Goal: Task Accomplishment & Management: Complete application form

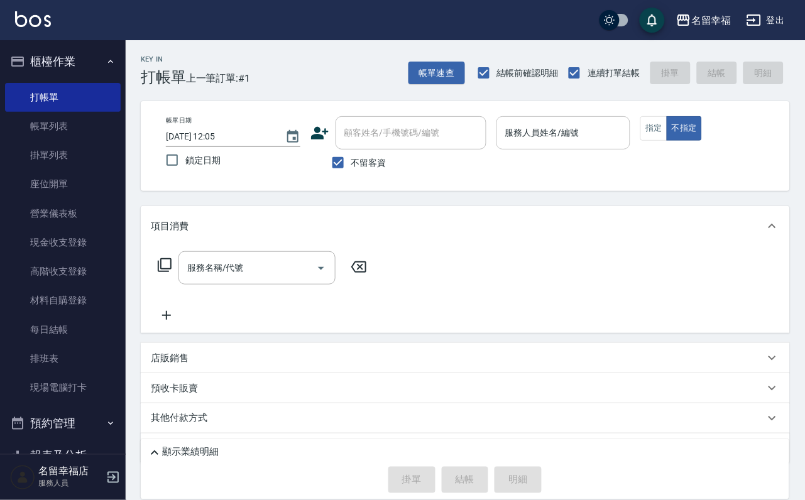
click at [638, 117] on div "帳單日期 [DATE] 12:05 鎖定日期 顧客姓名/手機號碼/編號 顧客姓名/手機號碼/編號 不留客資 服務人員姓名/編號 服務人員姓名/編號 指定 不指定" at bounding box center [465, 146] width 649 height 90
click at [621, 133] on input "服務人員姓名/編號" at bounding box center [563, 133] width 123 height 22
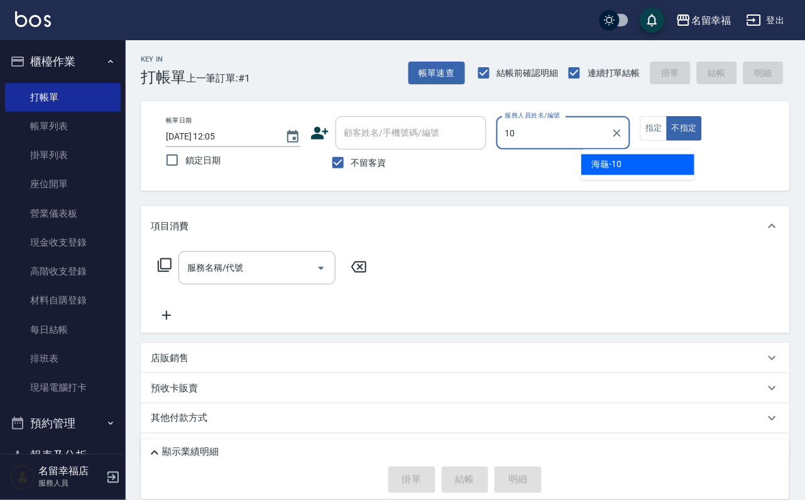
type input "海龜-10"
type button "false"
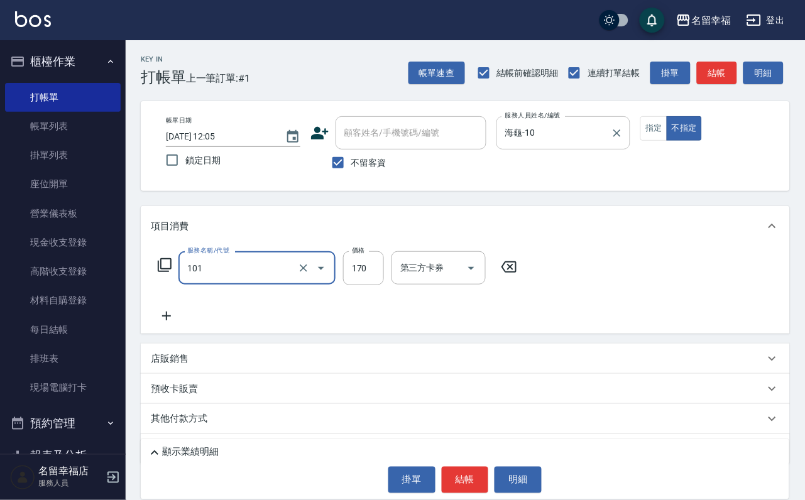
type input "洗髮(101)"
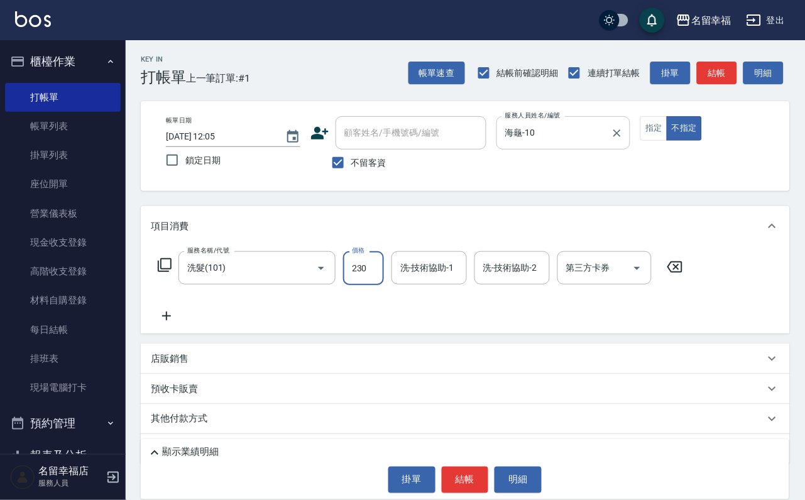
type input "230"
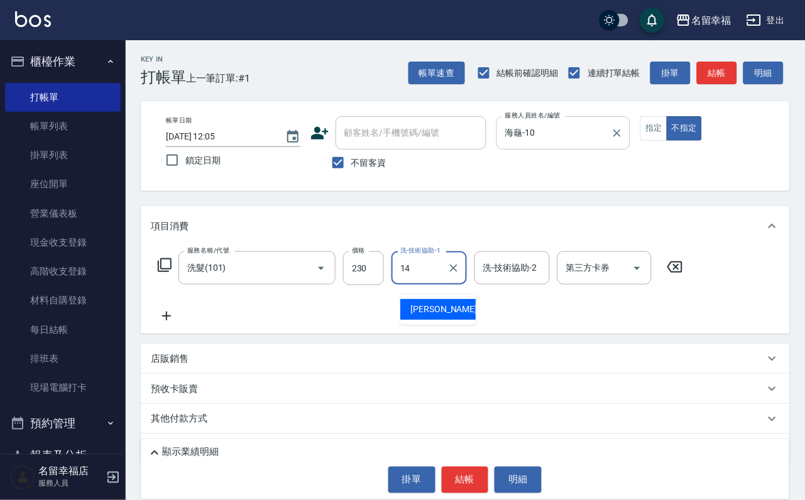
type input "[PERSON_NAME]-14"
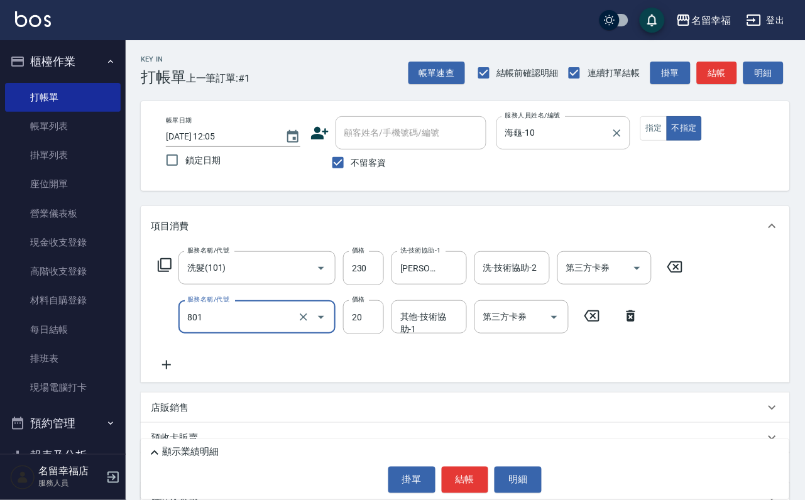
type input "潤絲(801)"
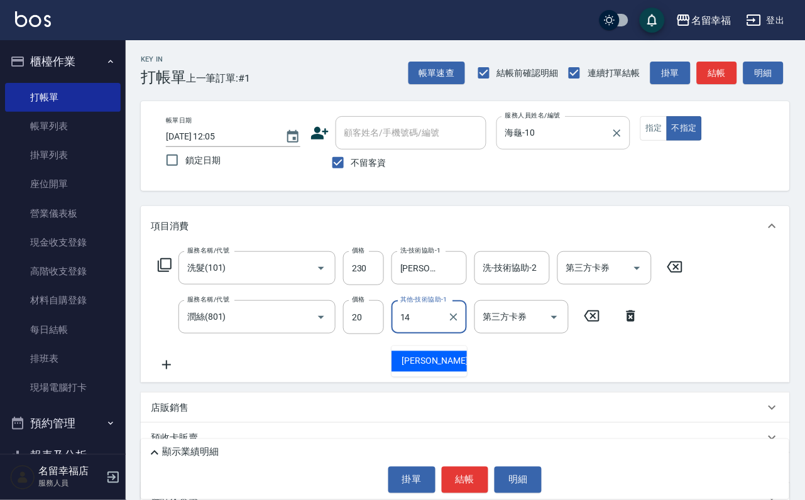
type input "14\"
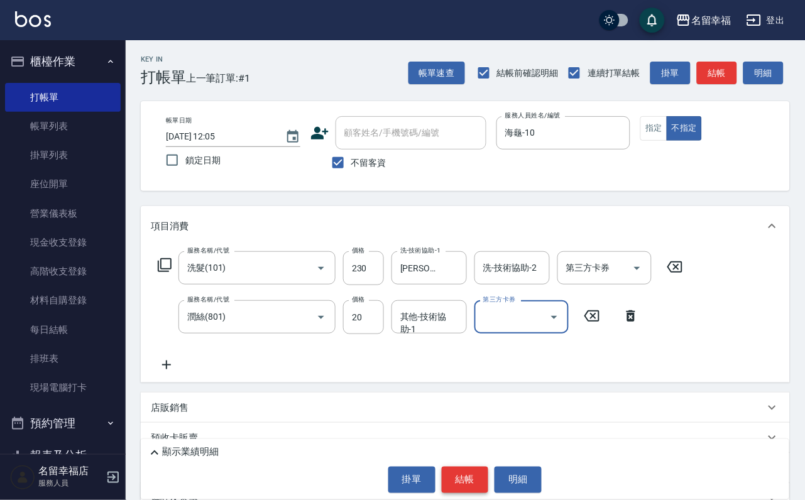
click at [475, 467] on button "結帳" at bounding box center [465, 480] width 47 height 26
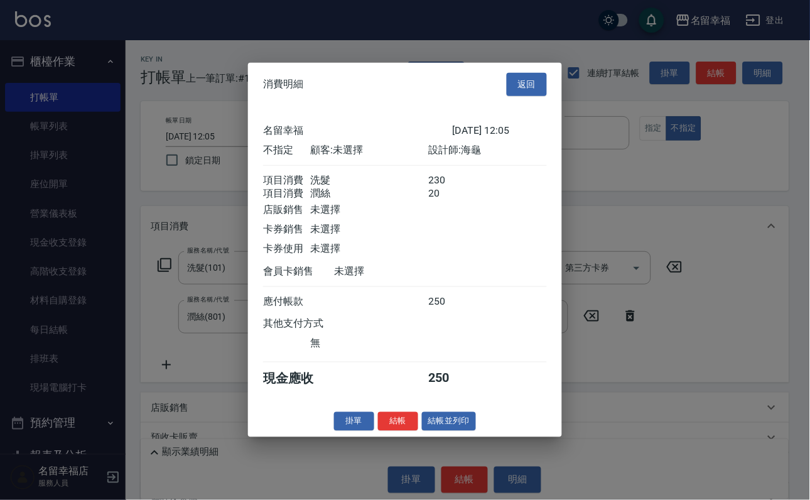
drag, startPoint x: 443, startPoint y: 379, endPoint x: 434, endPoint y: 329, distance: 51.7
click at [434, 236] on div at bounding box center [452, 228] width 47 height 13
click at [535, 73] on button "返回" at bounding box center [527, 84] width 40 height 23
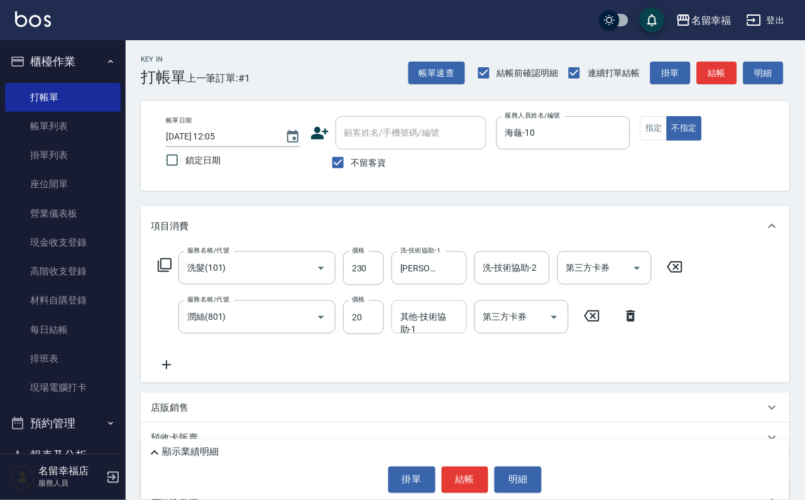
click at [432, 329] on div "其他-技術協助-1 其他-技術協助-1" at bounding box center [428, 316] width 75 height 33
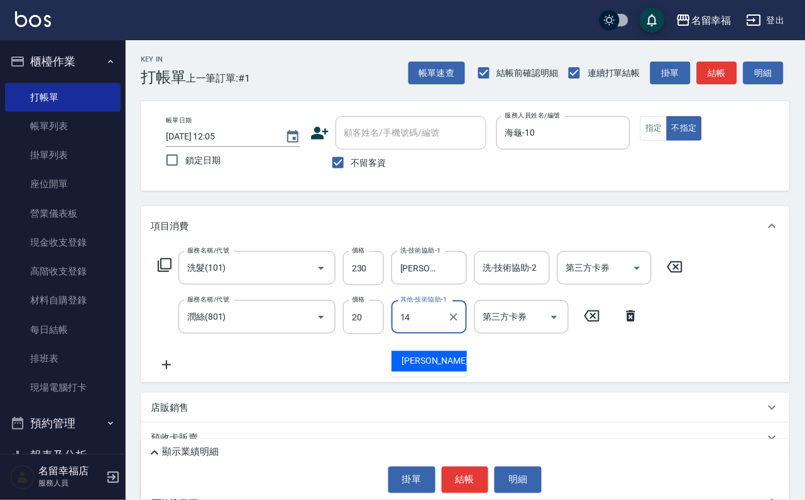
type input "[PERSON_NAME]-14"
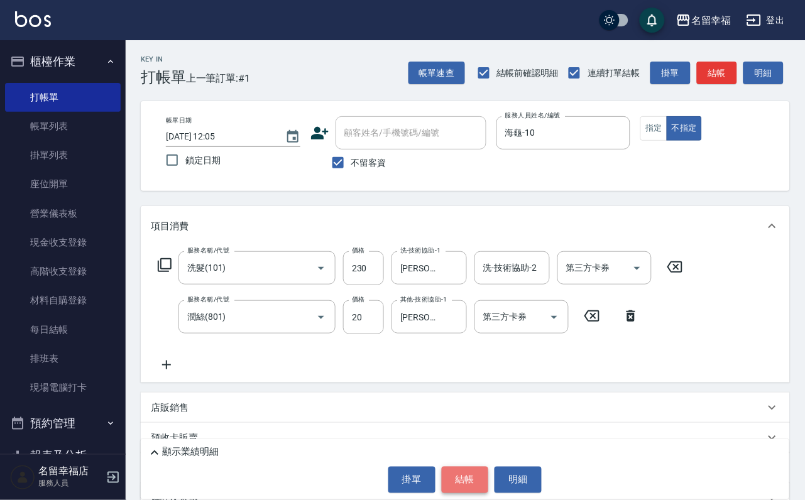
click at [457, 467] on button "結帳" at bounding box center [465, 480] width 47 height 26
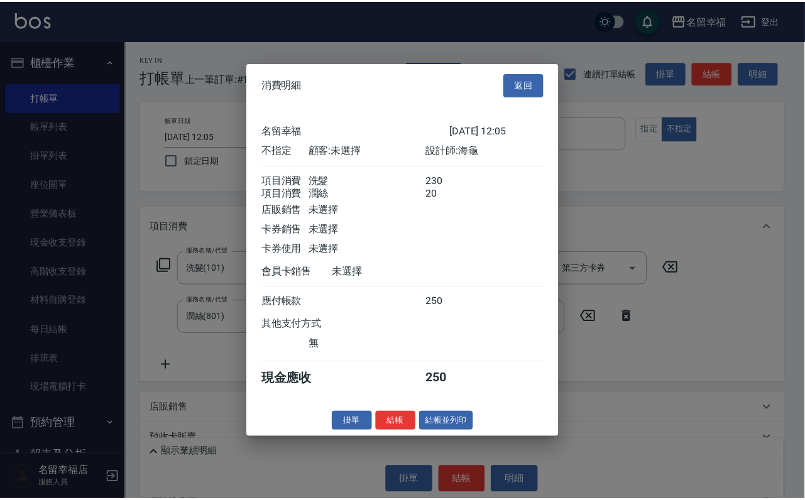
scroll to position [226, 0]
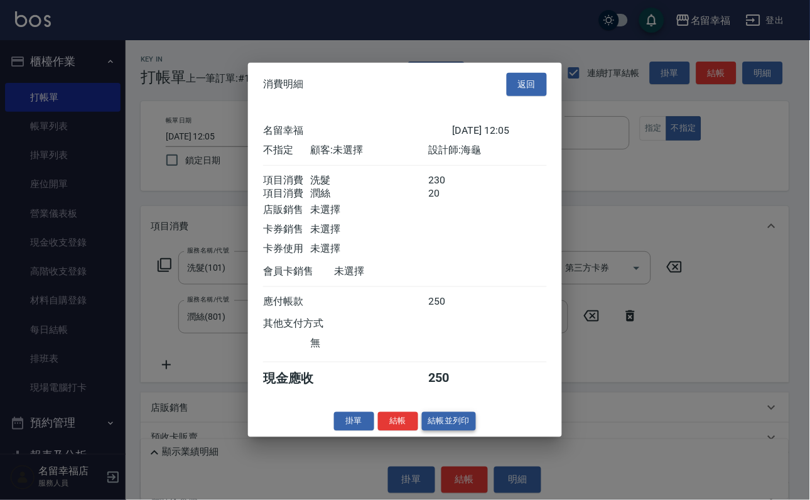
click at [447, 431] on button "結帳並列印" at bounding box center [449, 420] width 55 height 19
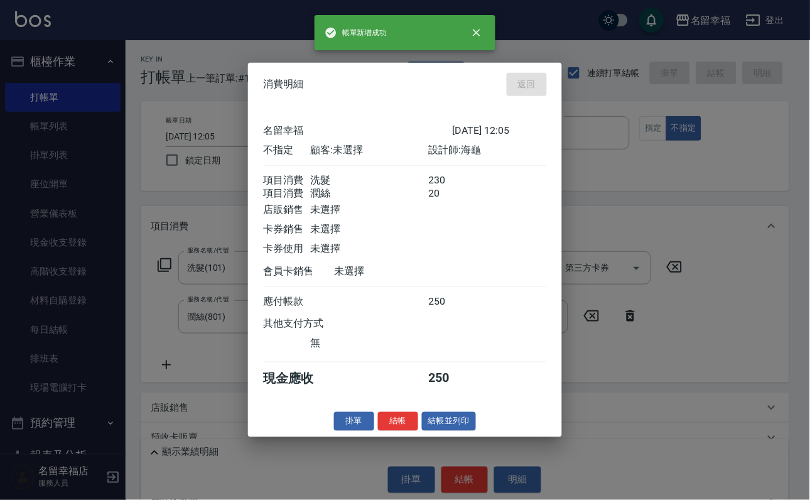
type input "[DATE] 12:48"
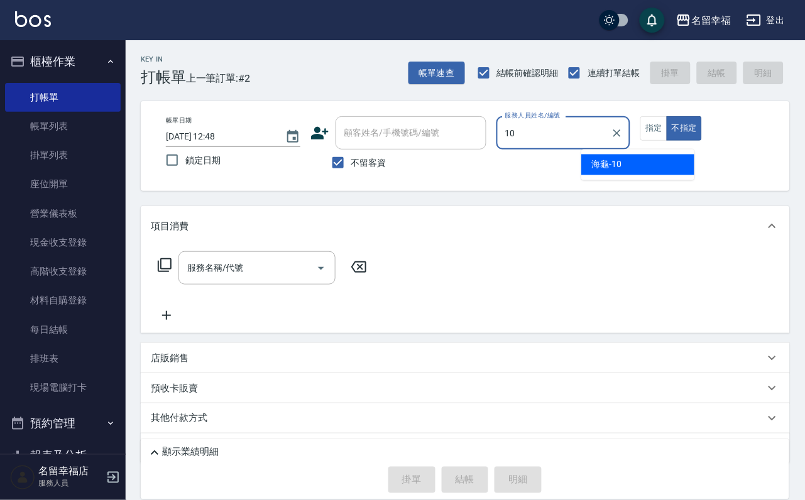
type input "海龜-10"
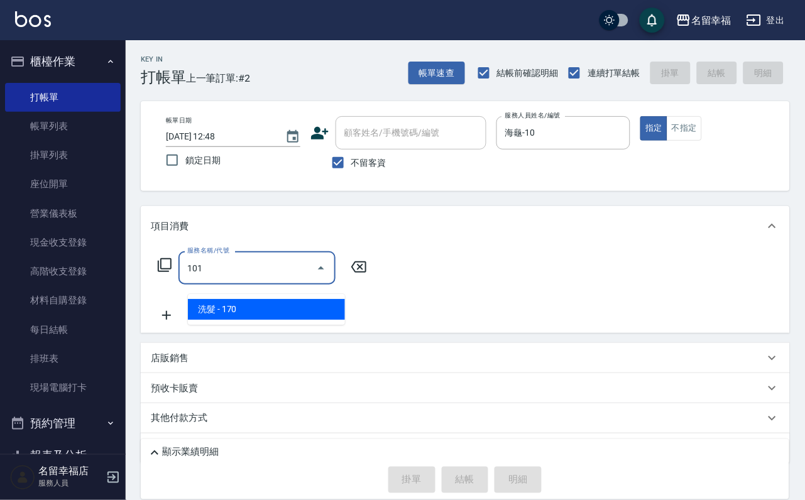
type input "洗髮(101)"
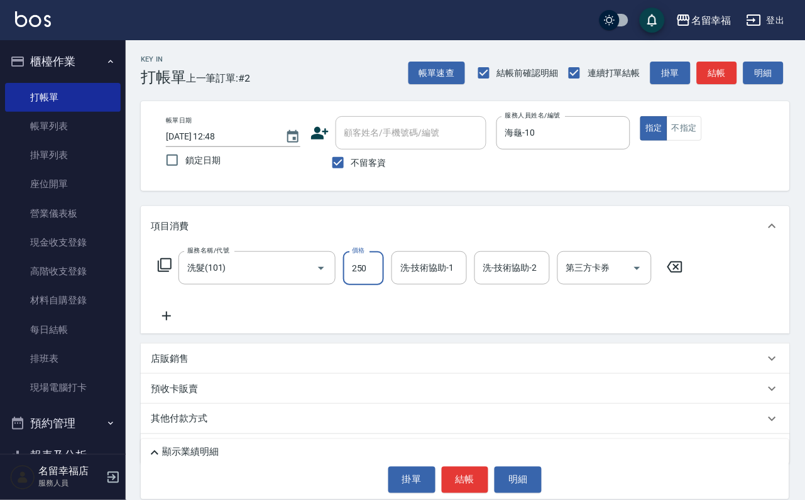
type input "250"
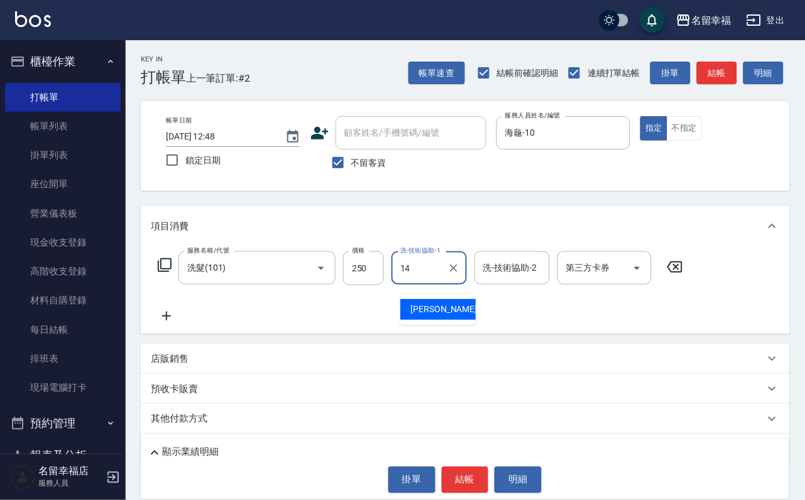
type input "[PERSON_NAME]-14"
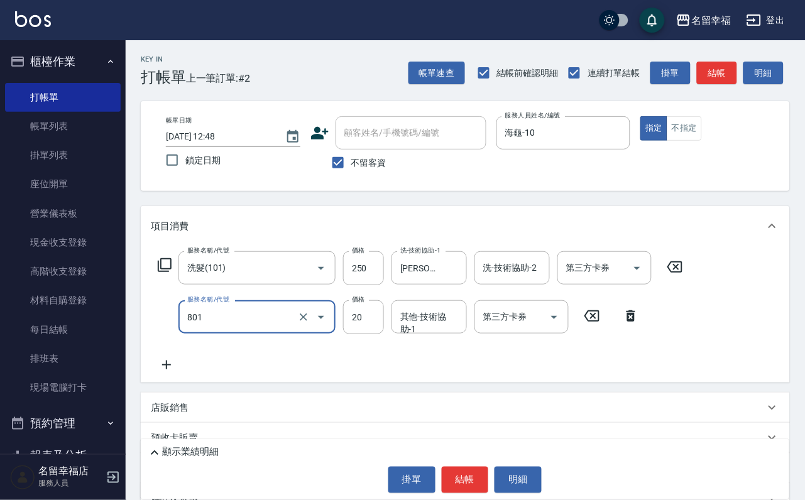
type input "潤絲(801)"
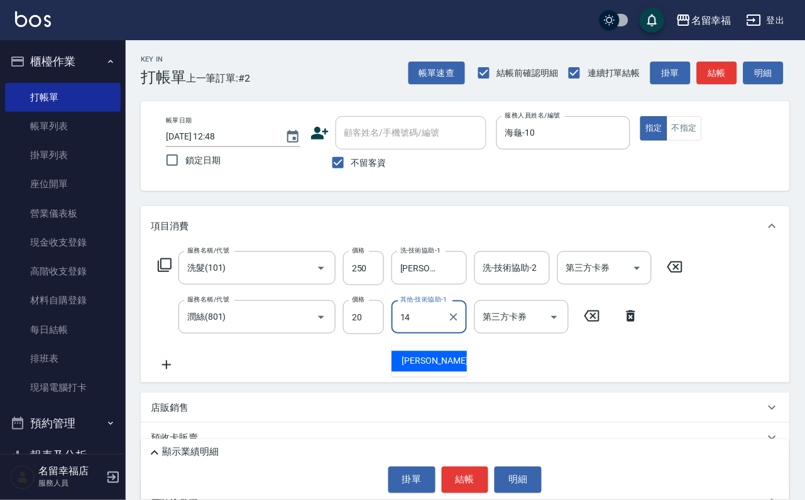
type input "[PERSON_NAME]-14"
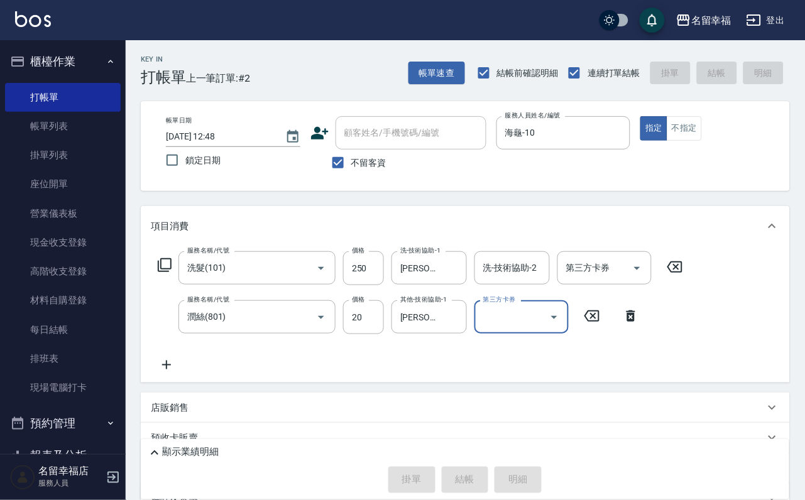
type input "[DATE] 13:17"
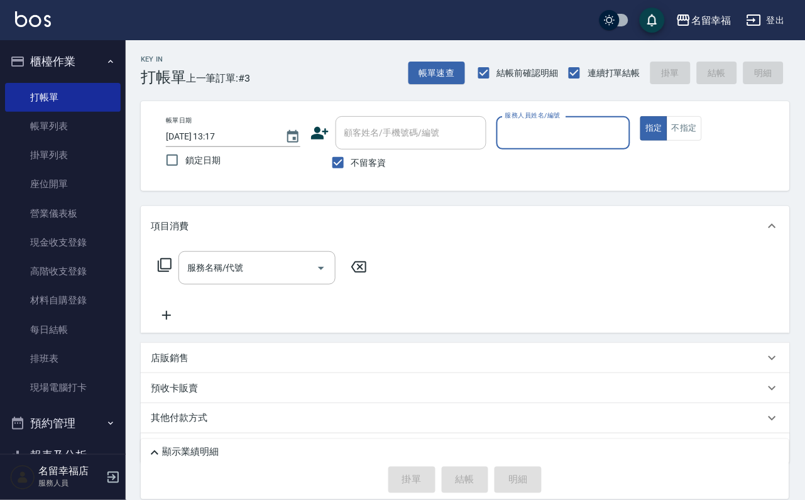
drag, startPoint x: 164, startPoint y: 128, endPoint x: 84, endPoint y: 48, distance: 112.8
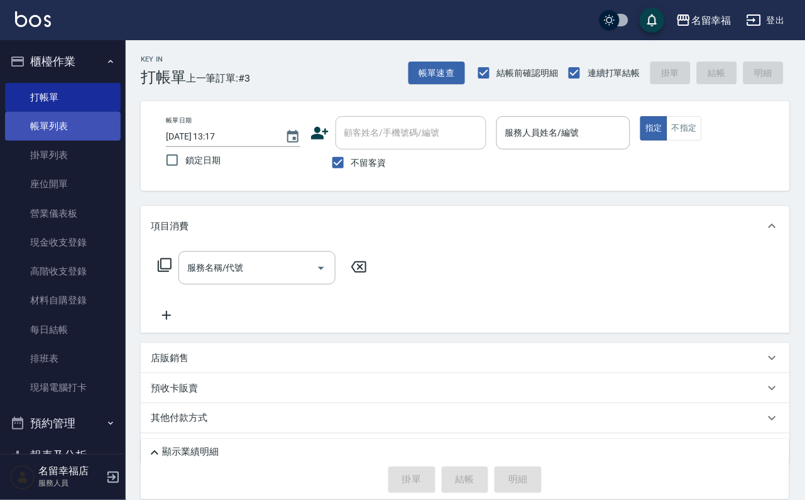
drag, startPoint x: 84, startPoint y: 48, endPoint x: 54, endPoint y: 126, distance: 83.5
click at [54, 126] on link "帳單列表" at bounding box center [63, 126] width 116 height 29
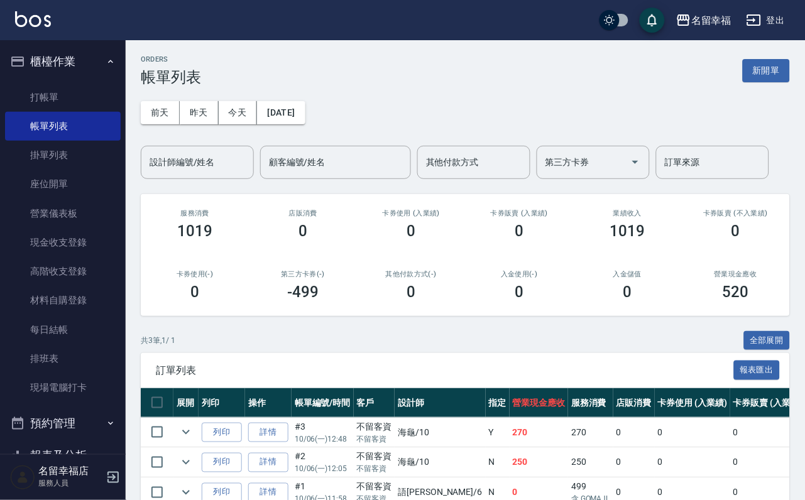
click at [219, 170] on input "設計師編號/姓名" at bounding box center [197, 162] width 102 height 22
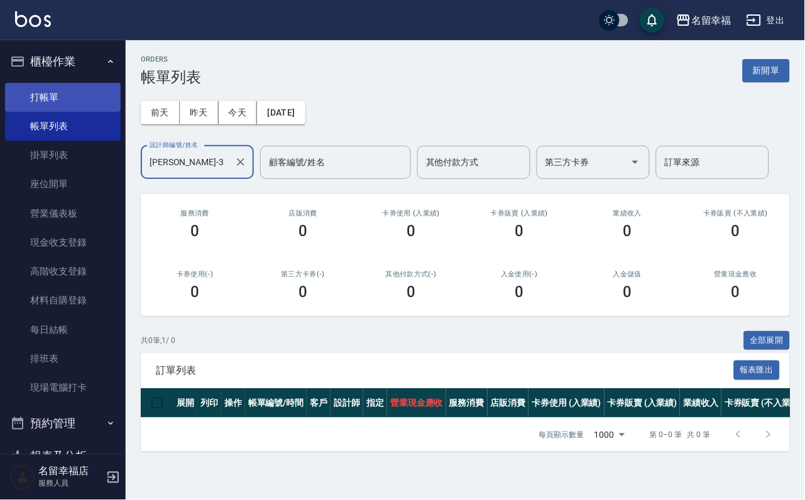
type input "[PERSON_NAME]-3"
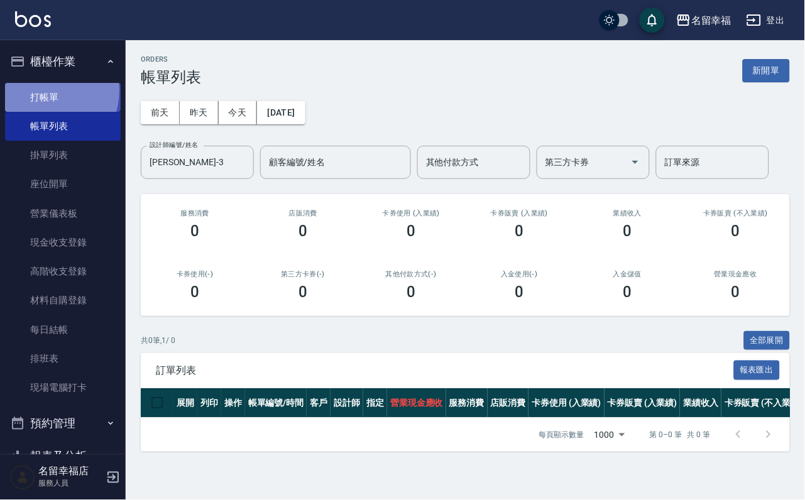
click at [43, 95] on link "打帳單" at bounding box center [63, 97] width 116 height 29
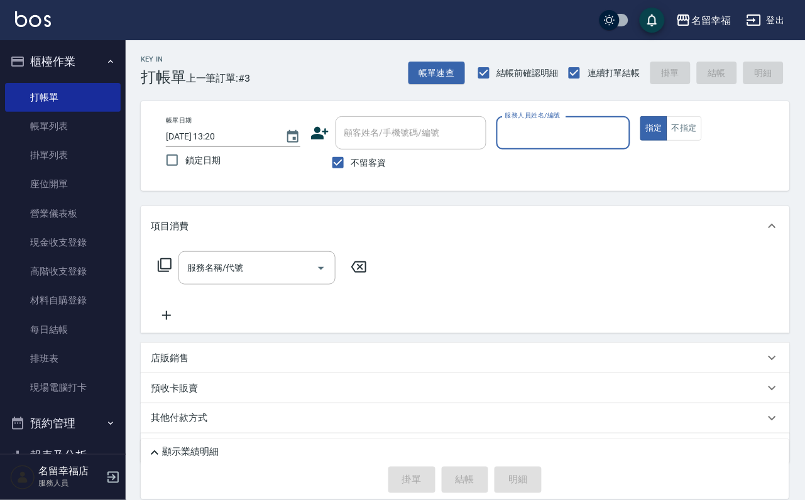
click at [625, 136] on input "服務人員姓名/編號" at bounding box center [563, 133] width 123 height 22
type input "[PERSON_NAME]-3"
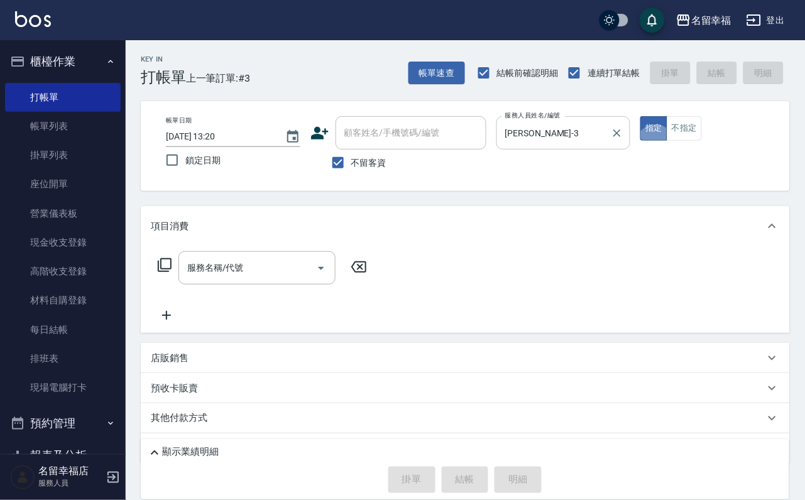
type button "true"
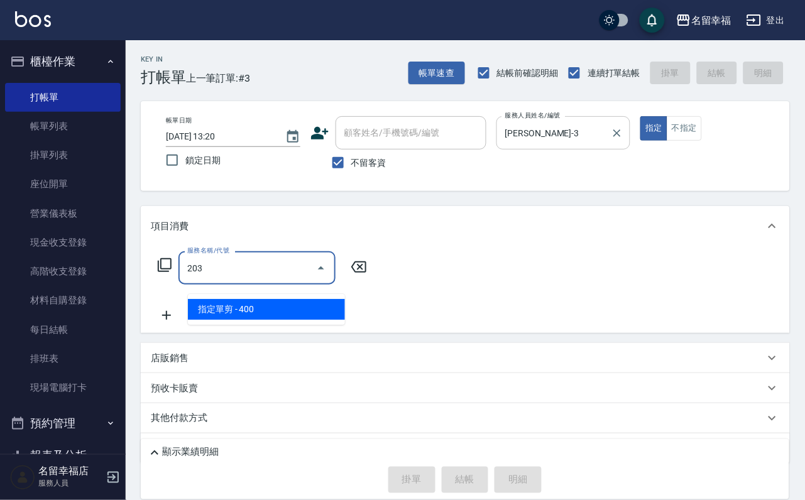
type input "指定單剪(203)"
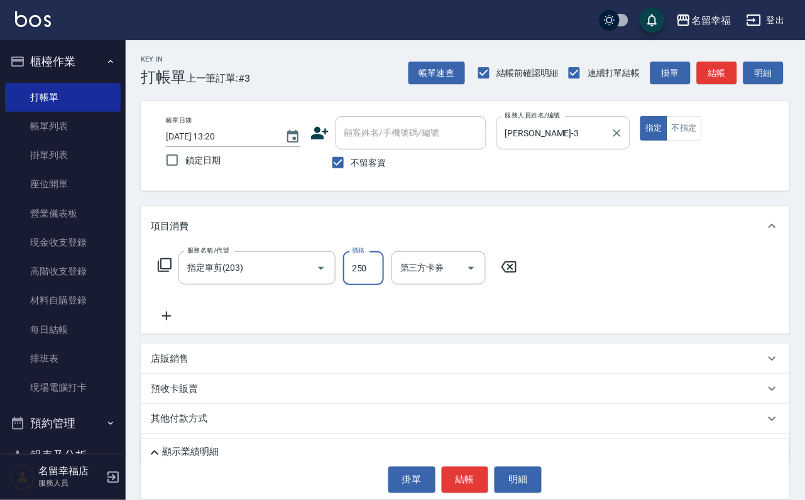
type input "250"
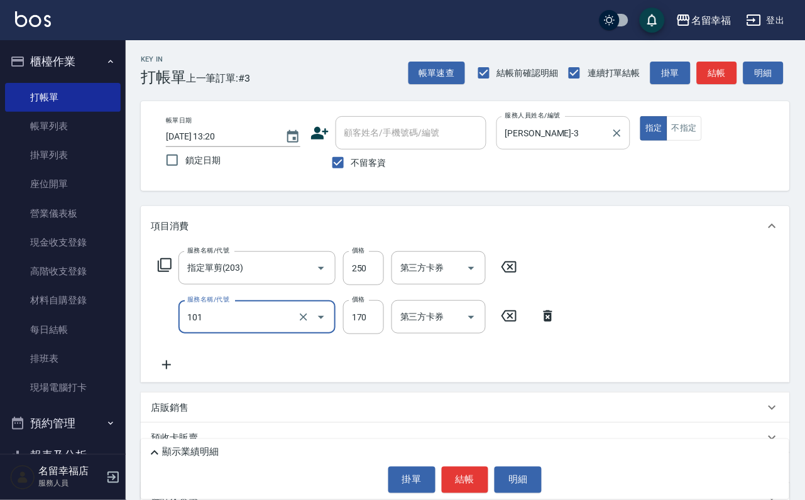
type input "洗髮(101)"
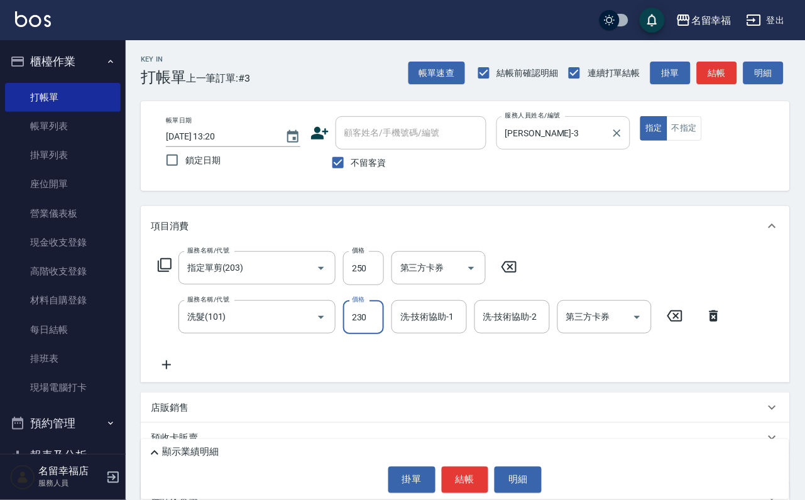
type input "230"
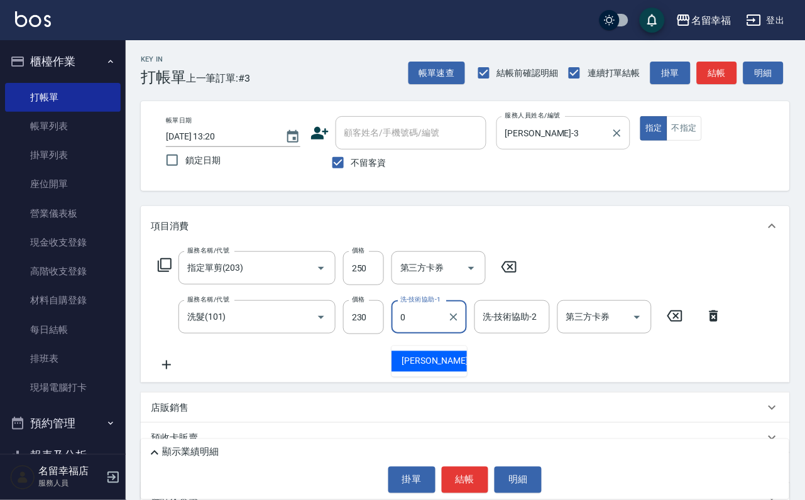
type input "小靜-0"
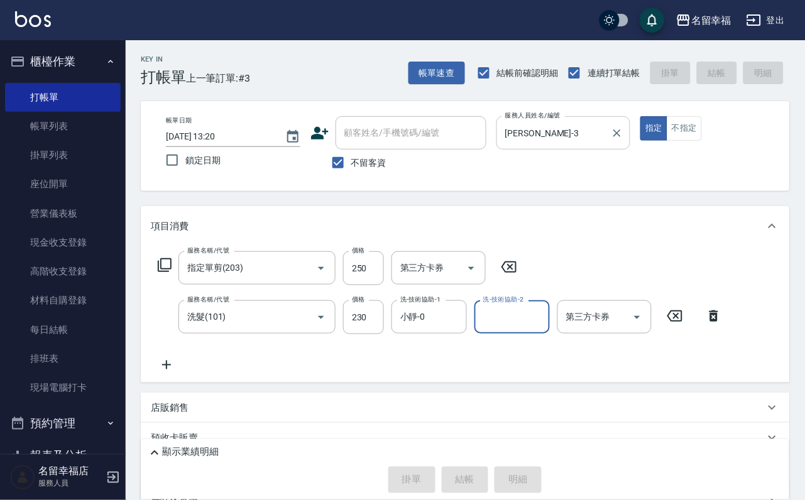
type input "[DATE] 13:21"
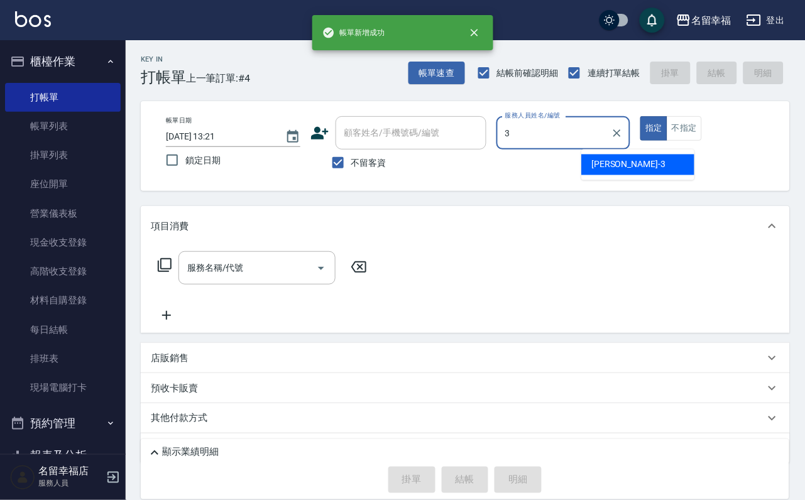
type input "[PERSON_NAME]-3"
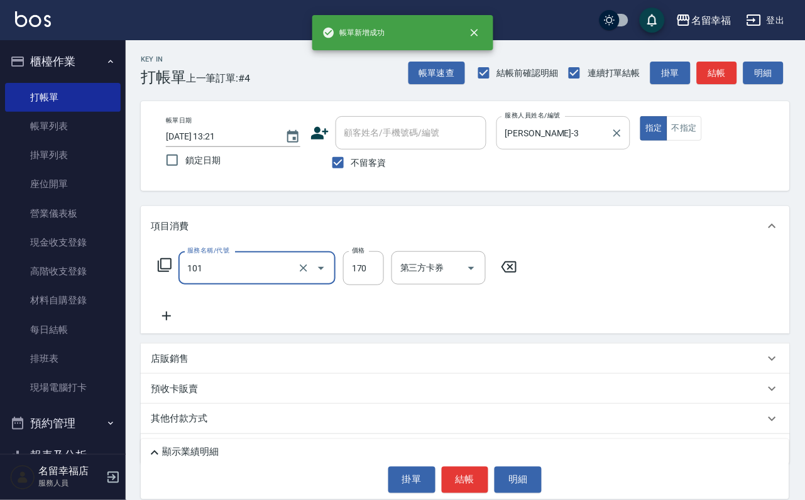
type input "洗髮(101)"
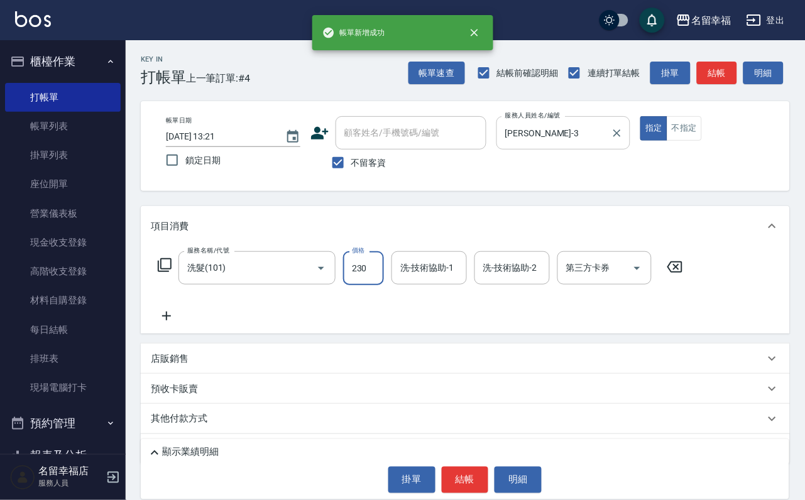
type input "230"
type input "[PERSON_NAME]-3"
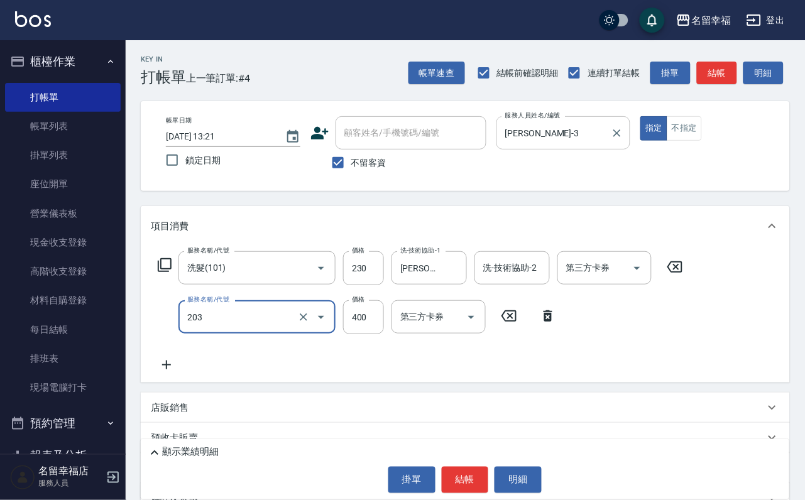
type input "指定單剪(203)"
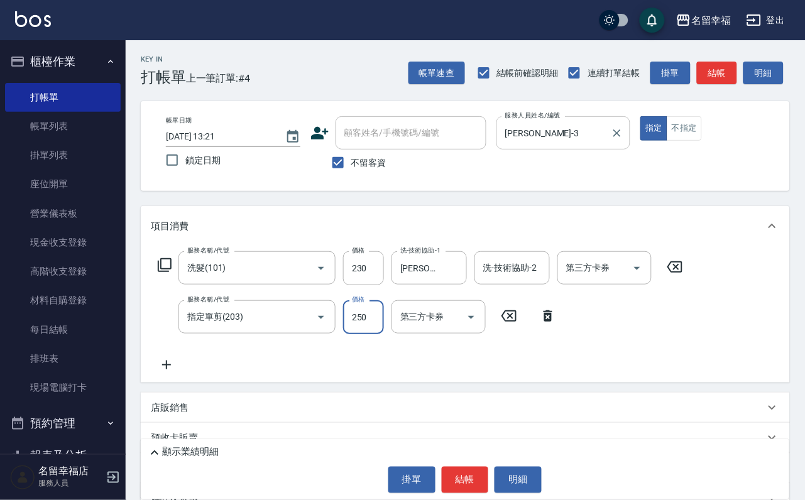
type input "250"
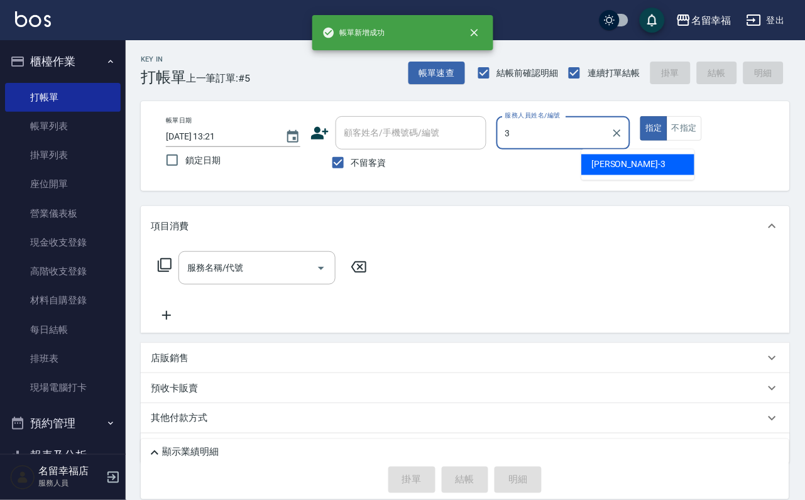
type input "[PERSON_NAME]-3"
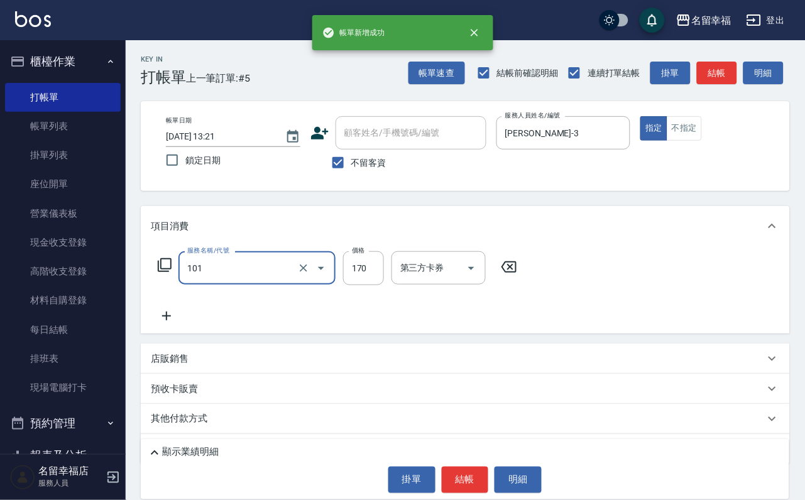
type input "洗髮(101)"
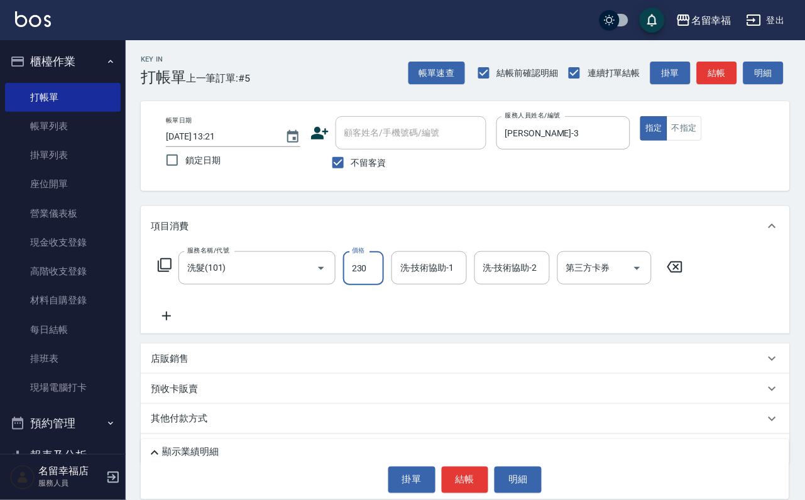
type input "230"
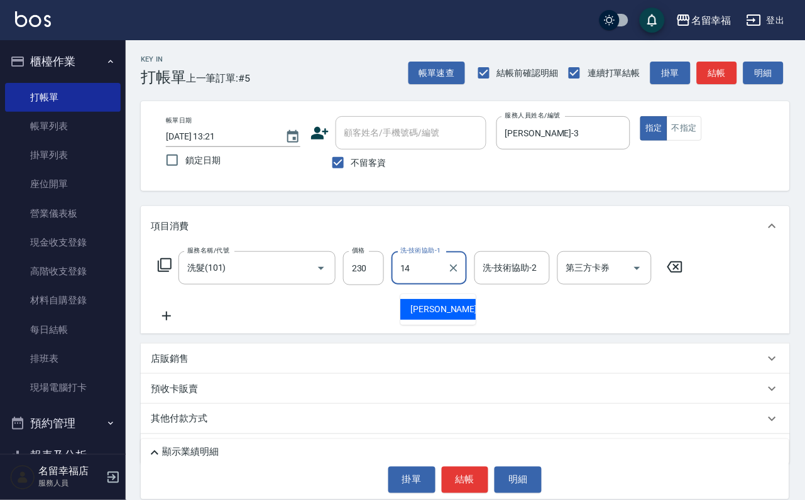
type input "[PERSON_NAME]-14"
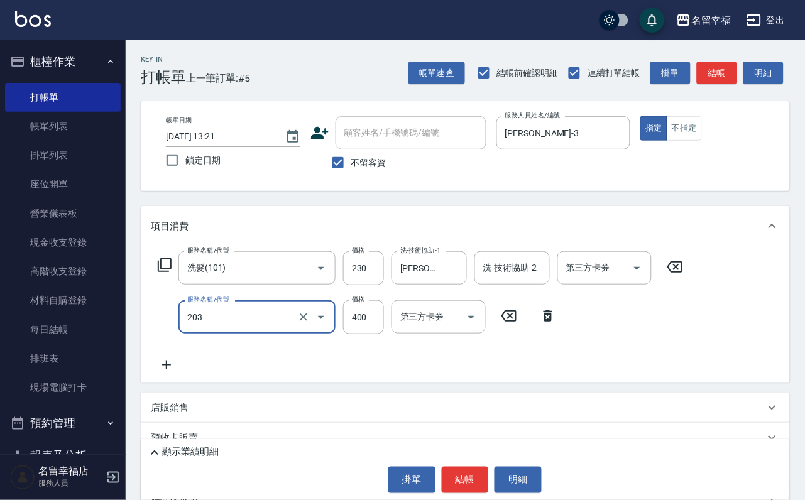
type input "指定單剪(203)"
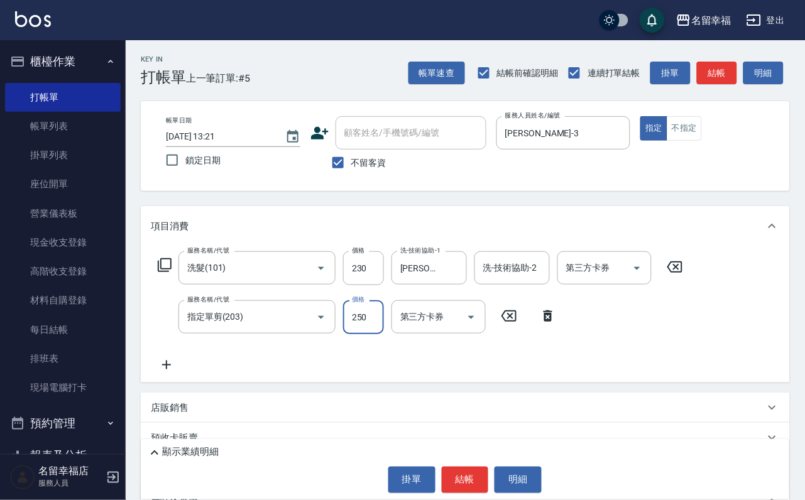
type input "250"
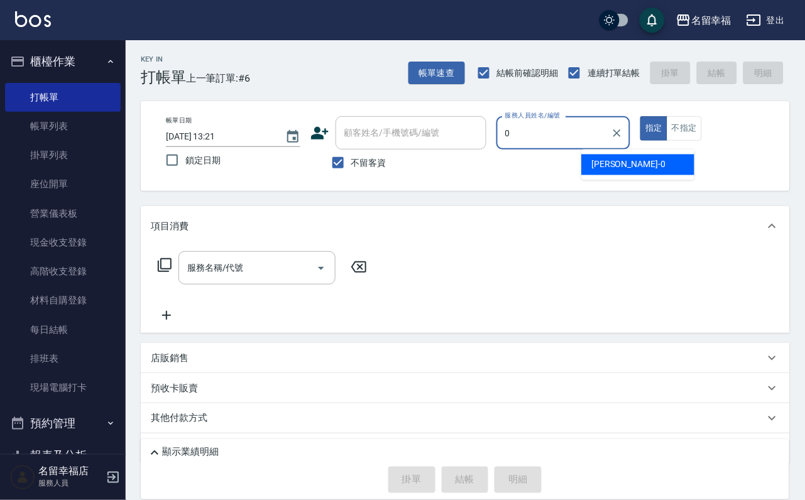
type input "小靜-0"
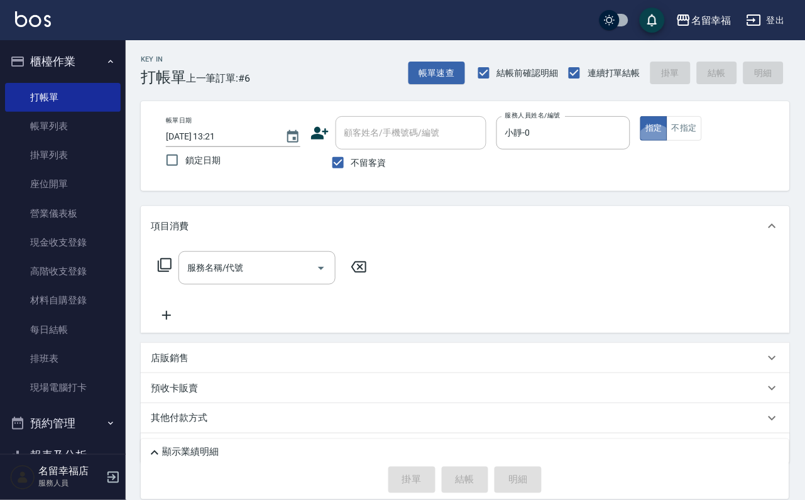
click at [167, 271] on icon at bounding box center [164, 265] width 15 height 15
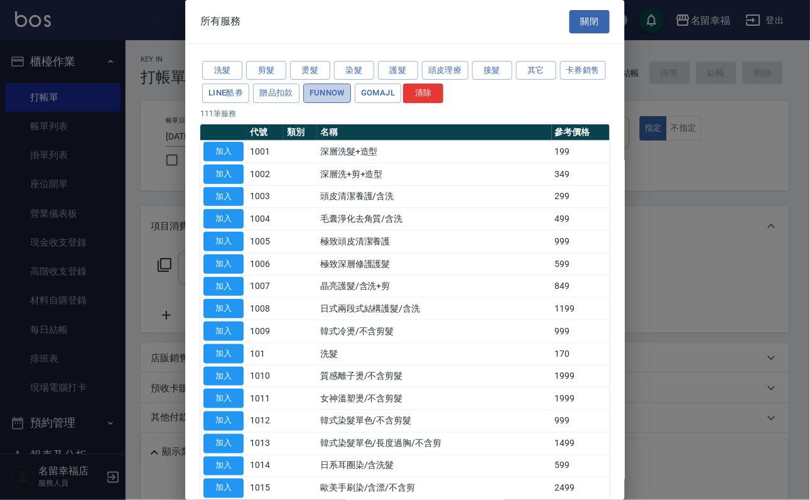
click at [351, 103] on button "FUNNOW" at bounding box center [327, 93] width 48 height 19
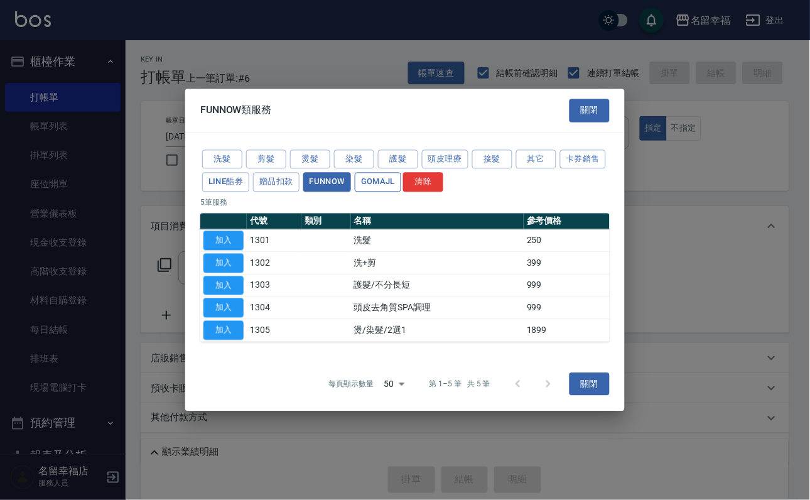
click at [401, 173] on button "GOMAJL" at bounding box center [378, 182] width 46 height 19
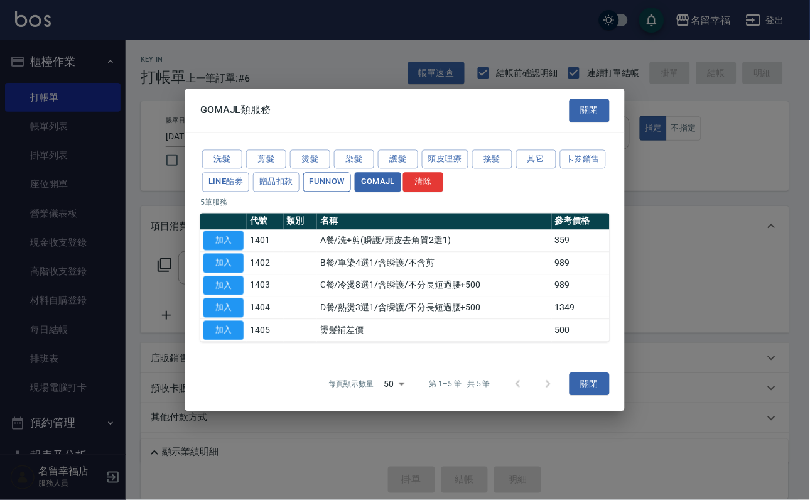
click at [351, 173] on button "FUNNOW" at bounding box center [327, 182] width 48 height 19
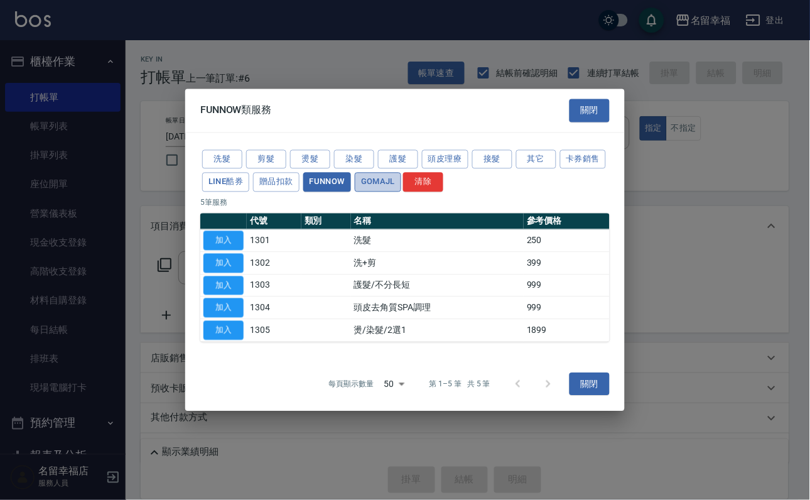
click at [401, 173] on button "GOMAJL" at bounding box center [378, 182] width 46 height 19
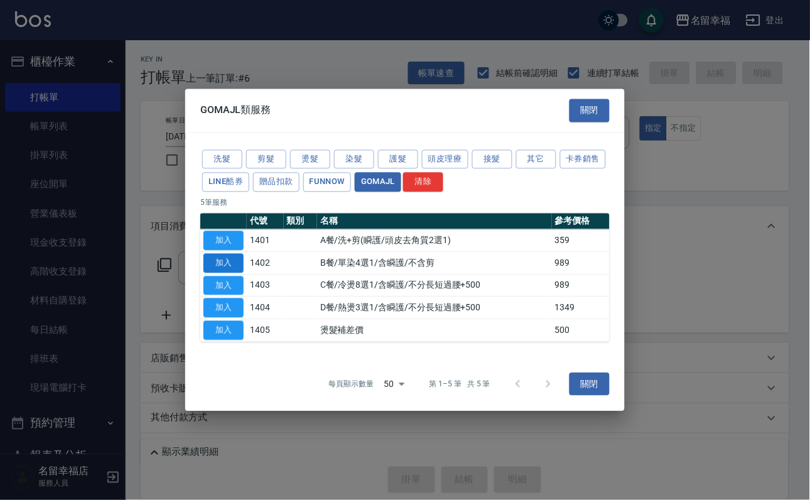
click at [236, 257] on button "加入" at bounding box center [224, 262] width 40 height 19
type input "B餐/單染4選1/含瞬護/不含剪(1402)"
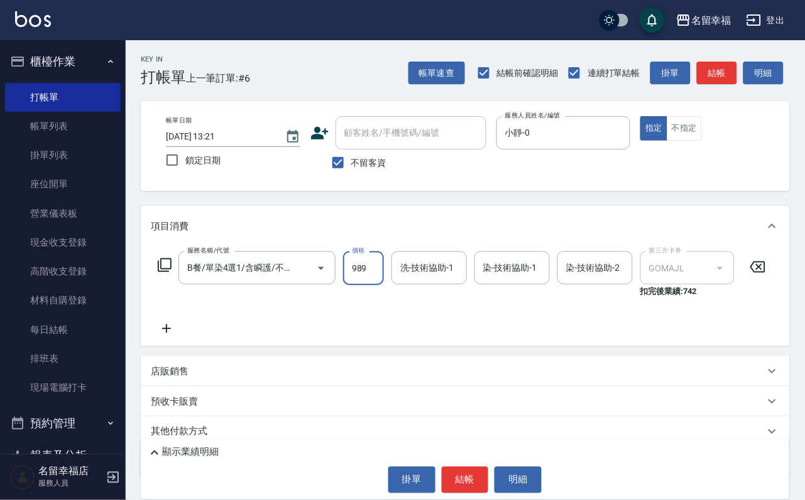
click at [384, 282] on input "989" at bounding box center [363, 268] width 41 height 34
type input "1199"
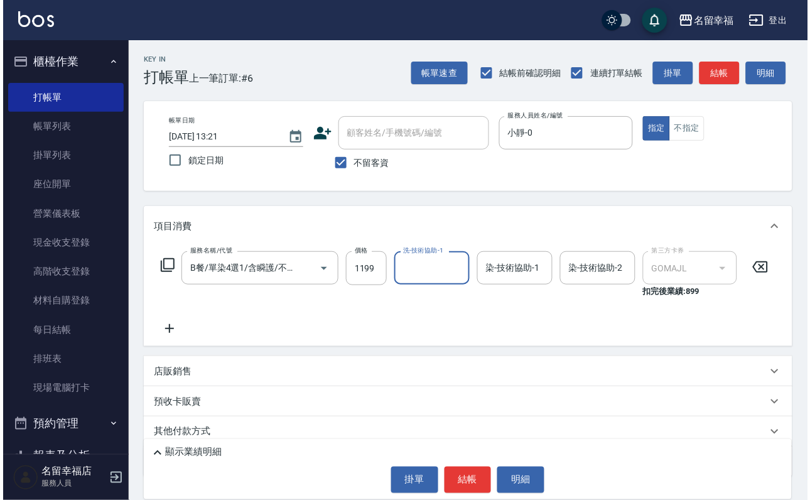
scroll to position [0, 0]
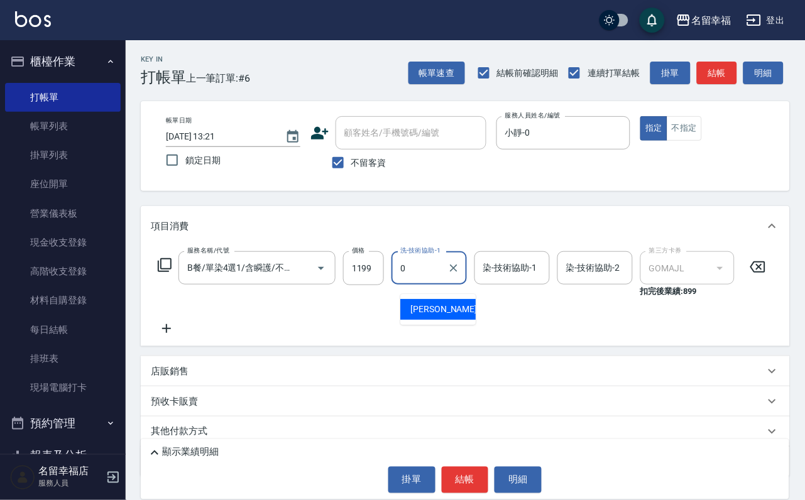
type input "小靜-0"
click at [163, 272] on icon at bounding box center [165, 265] width 14 height 14
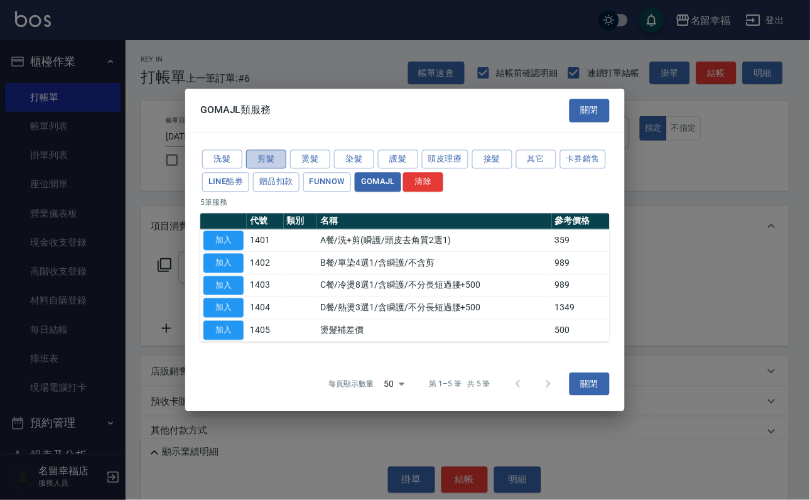
click at [253, 149] on button "剪髮" at bounding box center [266, 158] width 40 height 19
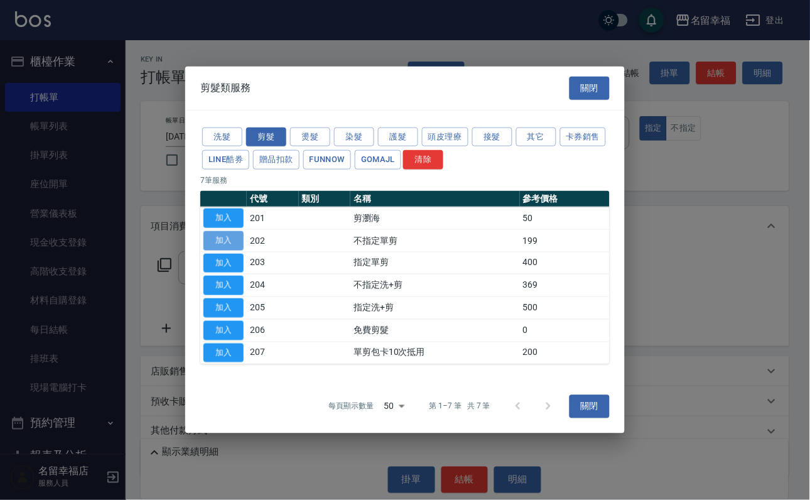
click at [219, 231] on button "加入" at bounding box center [224, 240] width 40 height 19
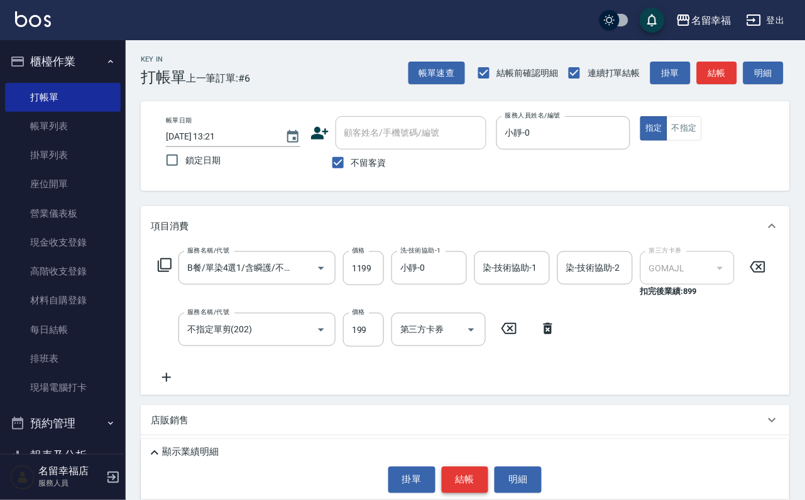
click at [464, 478] on button "結帳" at bounding box center [465, 480] width 47 height 26
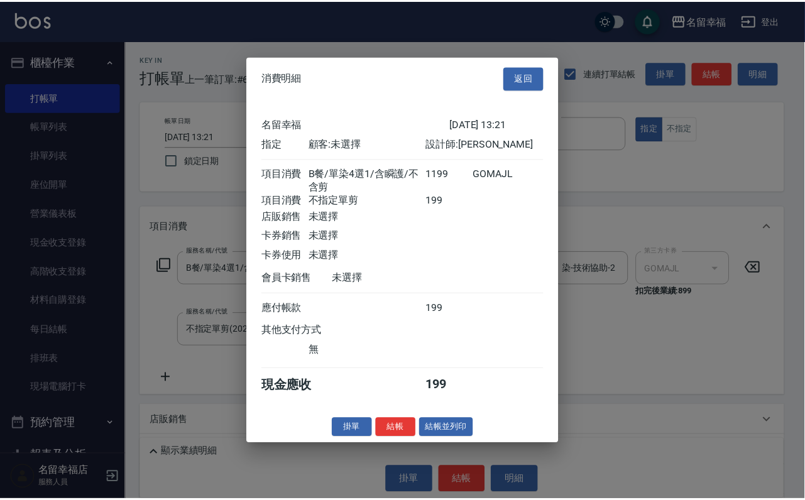
scroll to position [202, 0]
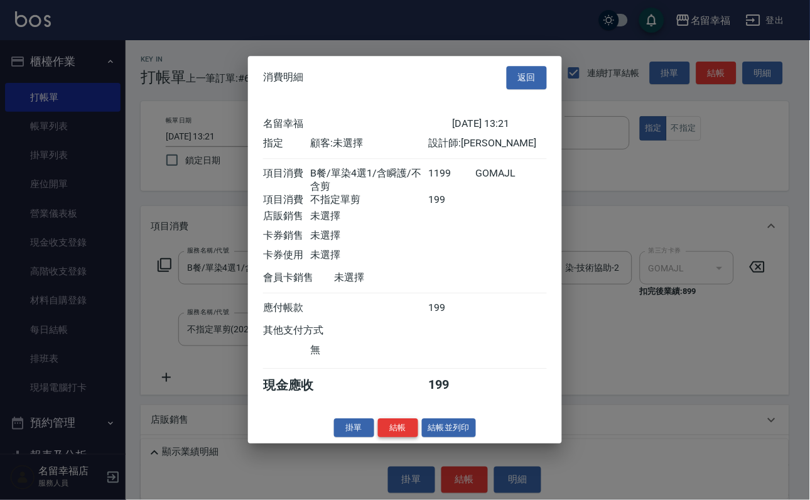
click at [393, 438] on button "結帳" at bounding box center [398, 427] width 40 height 19
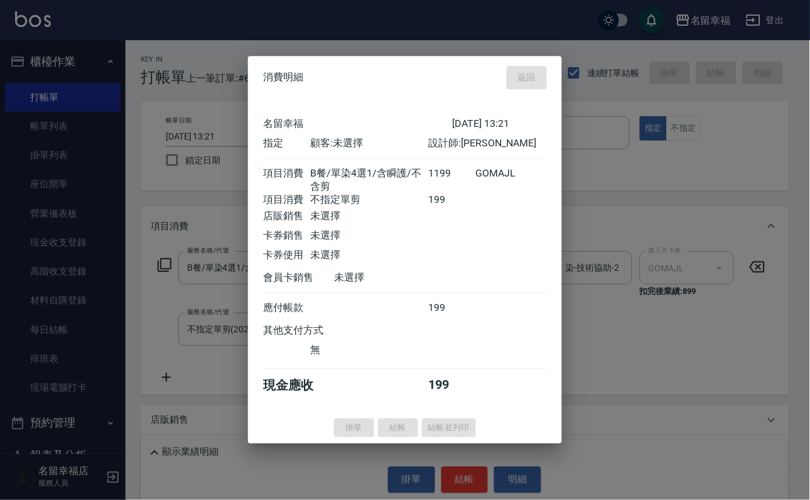
type input "[DATE] 13:34"
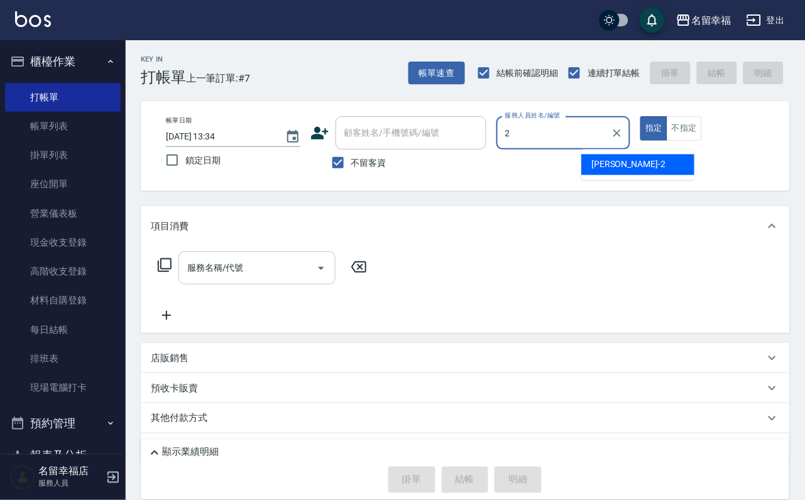
type input "[PERSON_NAME]-2"
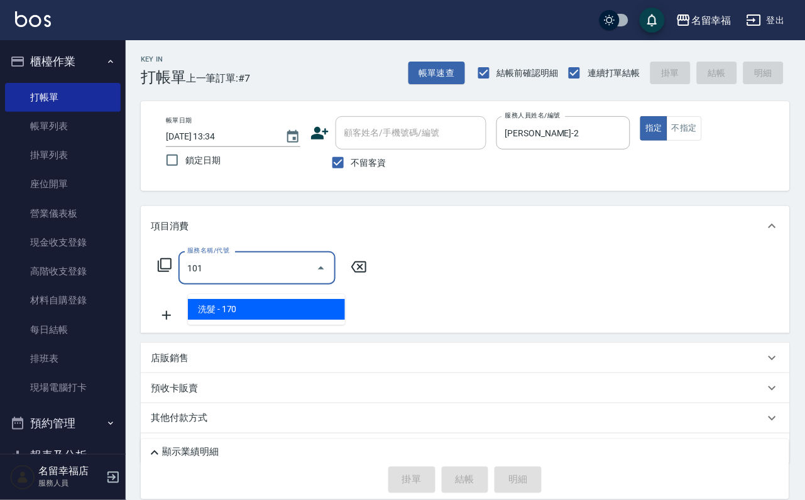
type input "1011"
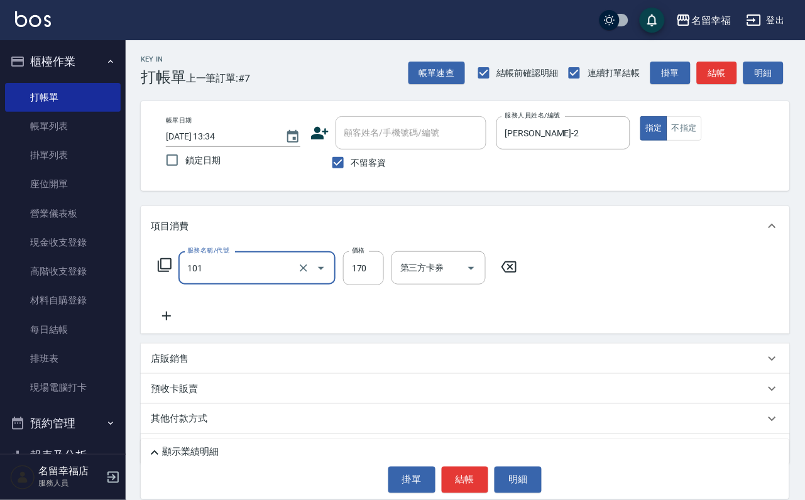
type input "洗髮(101)"
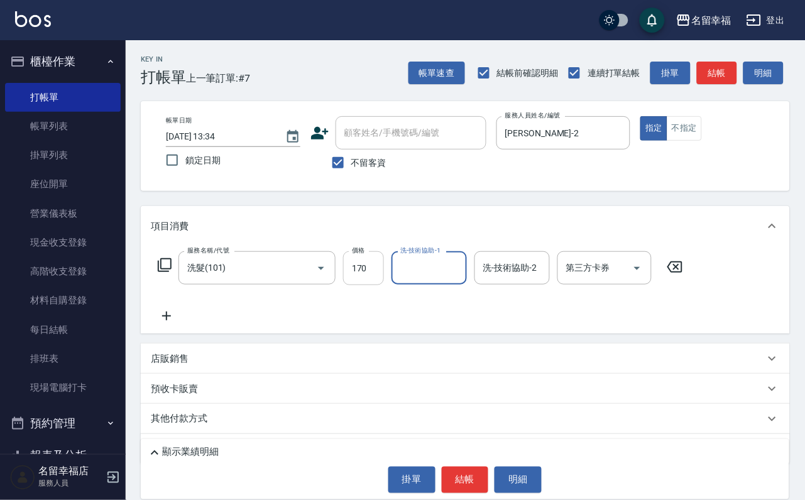
click at [384, 278] on input "170" at bounding box center [363, 268] width 41 height 34
type input "300"
type input "[PERSON_NAME]-2"
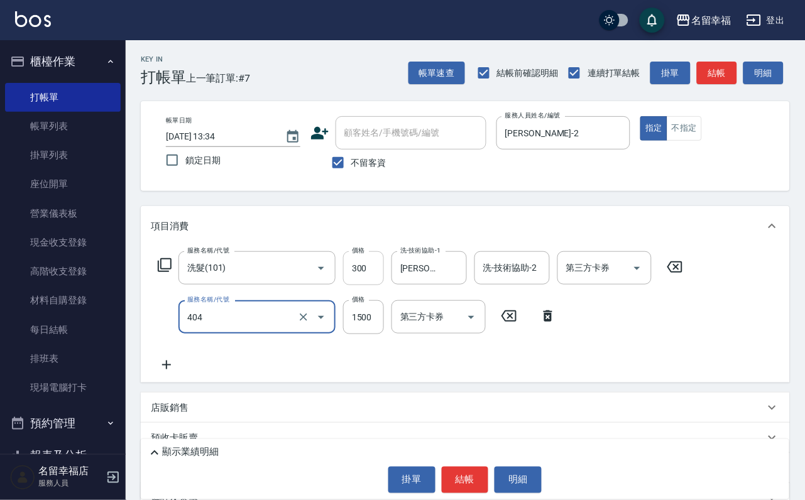
type input "設計染髮(404)"
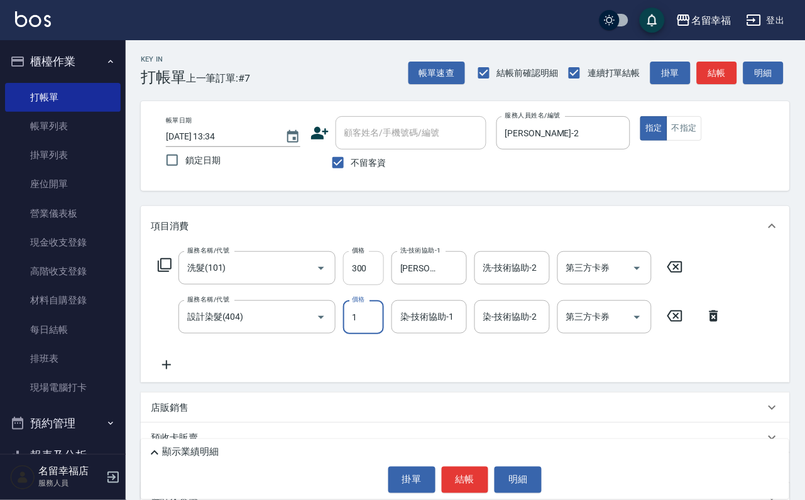
scroll to position [0, 0]
click at [362, 323] on input "130" at bounding box center [363, 317] width 41 height 34
type input "1300"
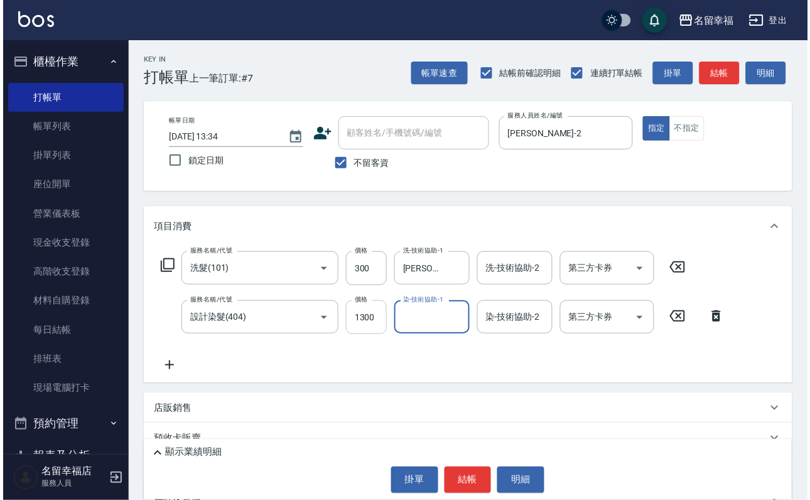
scroll to position [0, 0]
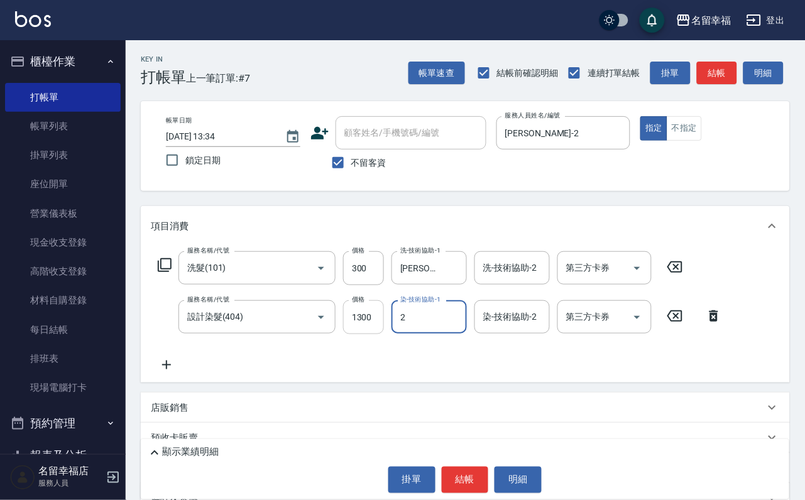
type input "[PERSON_NAME]-2"
click at [482, 470] on button "結帳" at bounding box center [465, 480] width 47 height 26
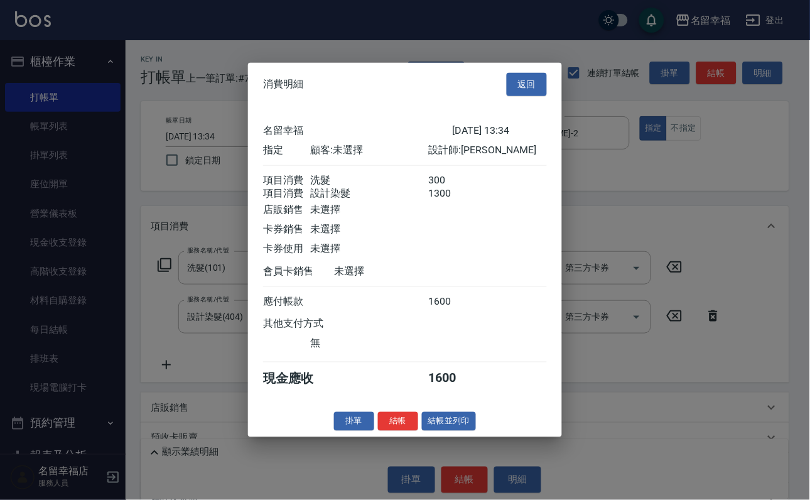
scroll to position [202, 0]
click at [392, 431] on button "結帳" at bounding box center [398, 420] width 40 height 19
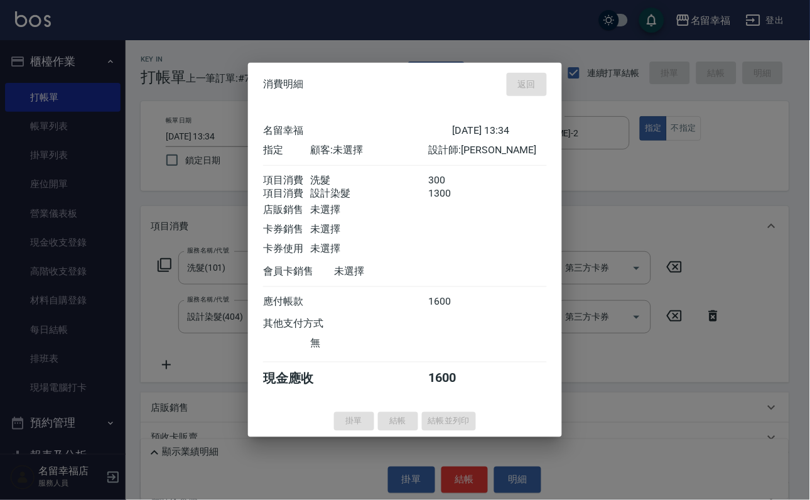
type input "[DATE] 13:42"
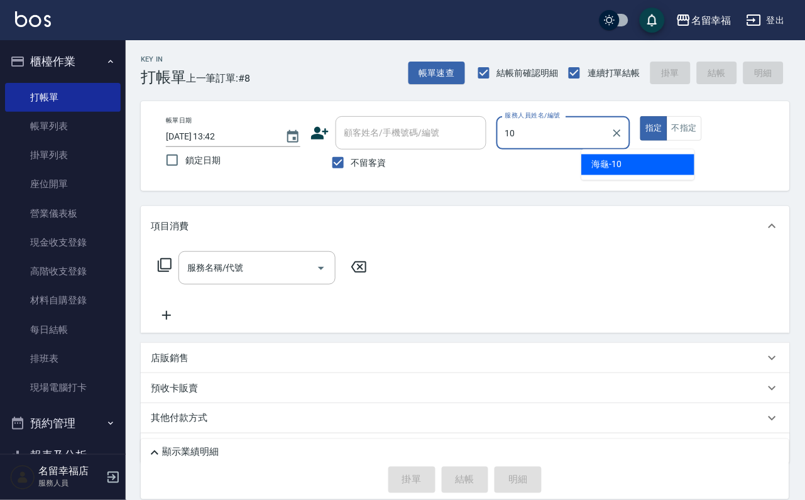
type input "海龜-10"
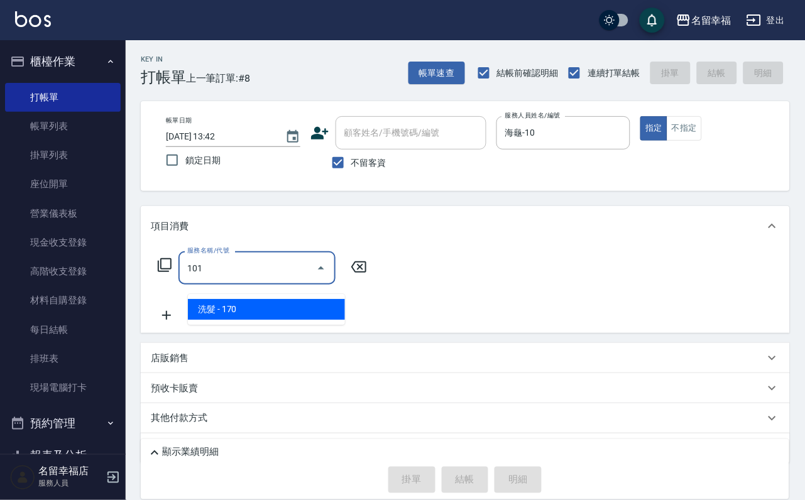
type input "洗髮(101)"
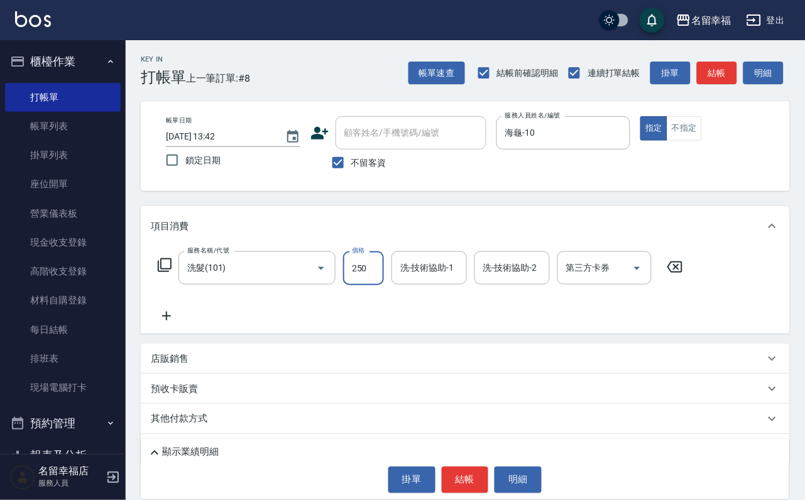
type input "250"
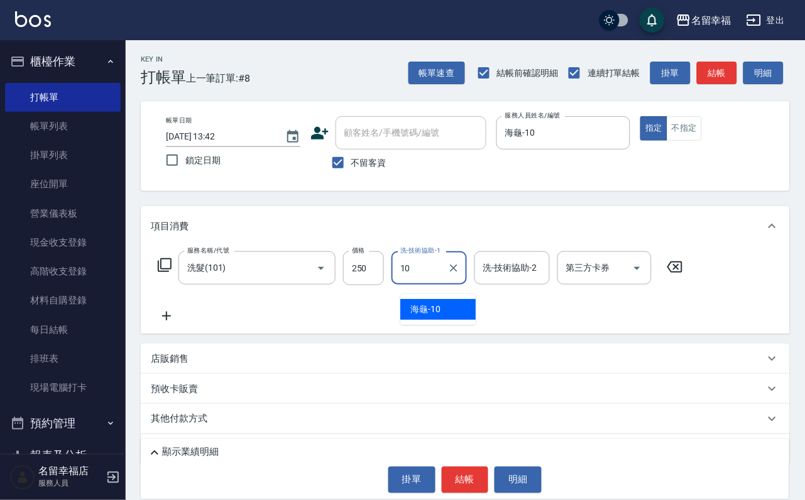
type input "海龜-10"
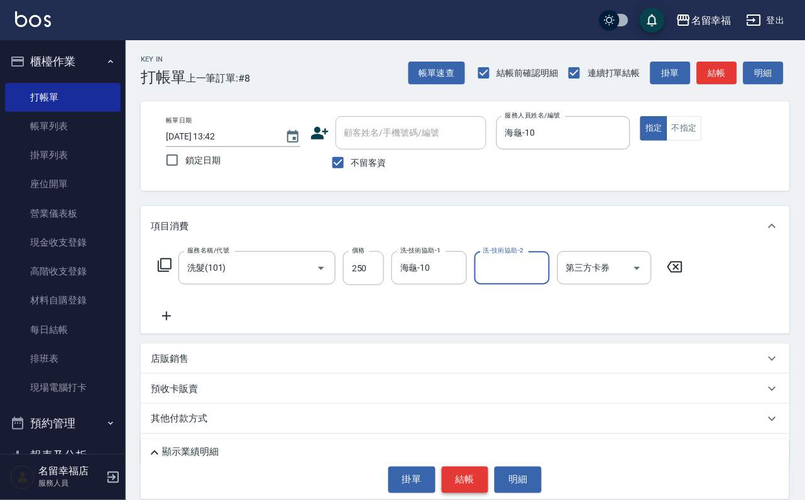
click at [482, 468] on button "結帳" at bounding box center [465, 480] width 47 height 26
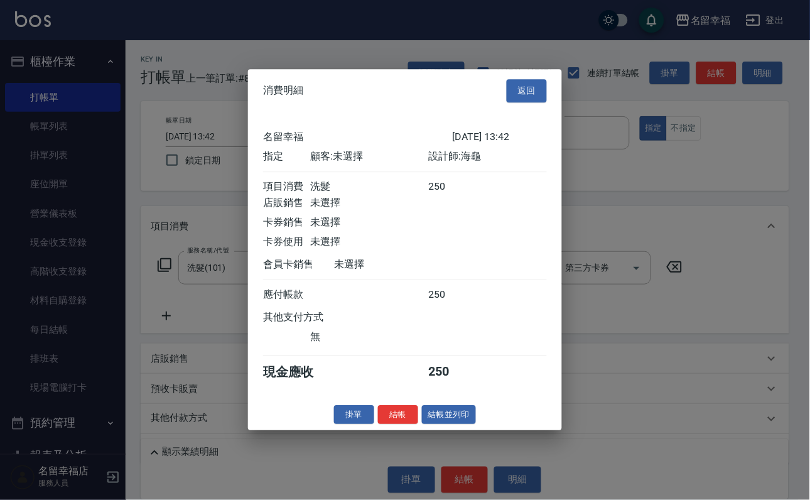
scroll to position [155, 0]
drag, startPoint x: 393, startPoint y: 481, endPoint x: 387, endPoint y: 486, distance: 7.6
click at [393, 425] on button "結帳" at bounding box center [398, 414] width 40 height 19
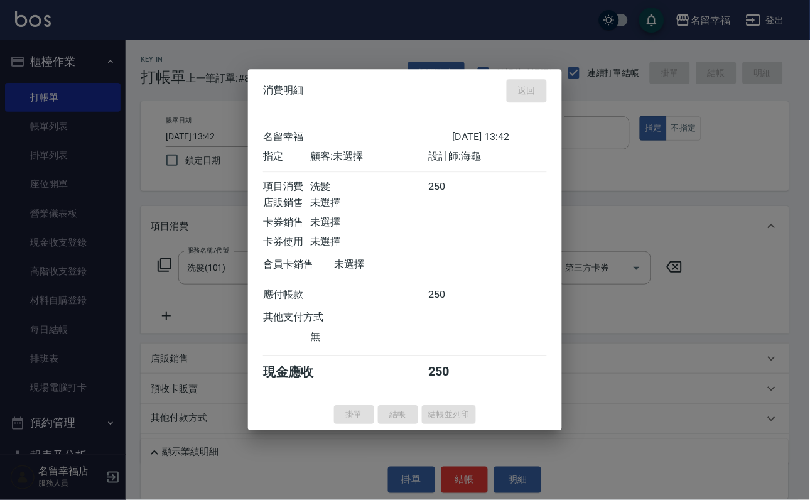
type input "[DATE] 14:04"
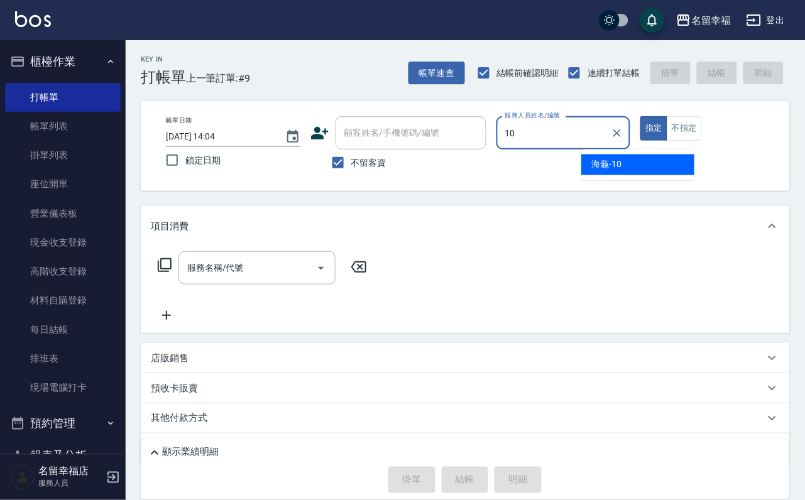
type input "海龜-10"
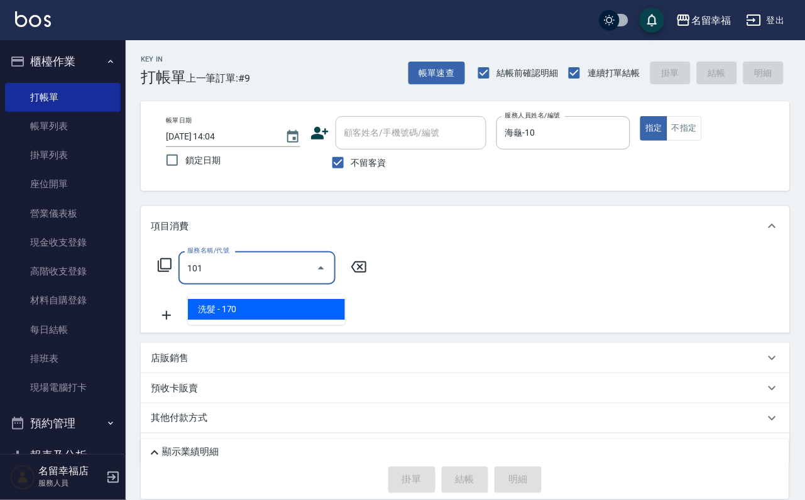
type input "洗髮(101)"
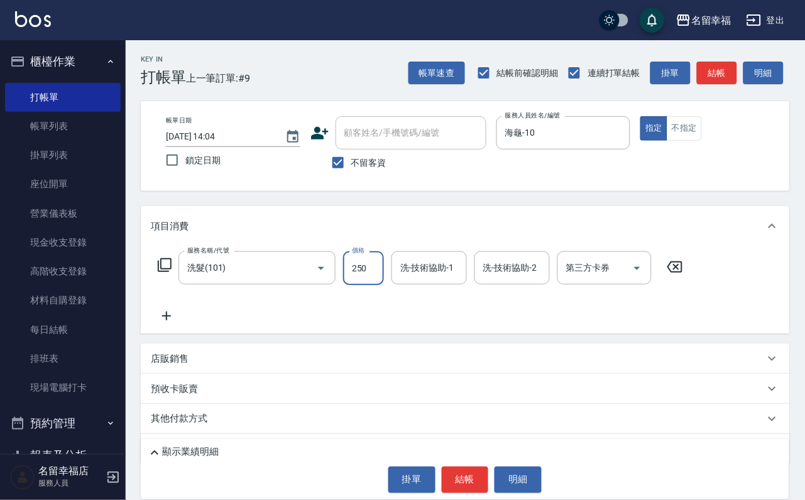
type input "250"
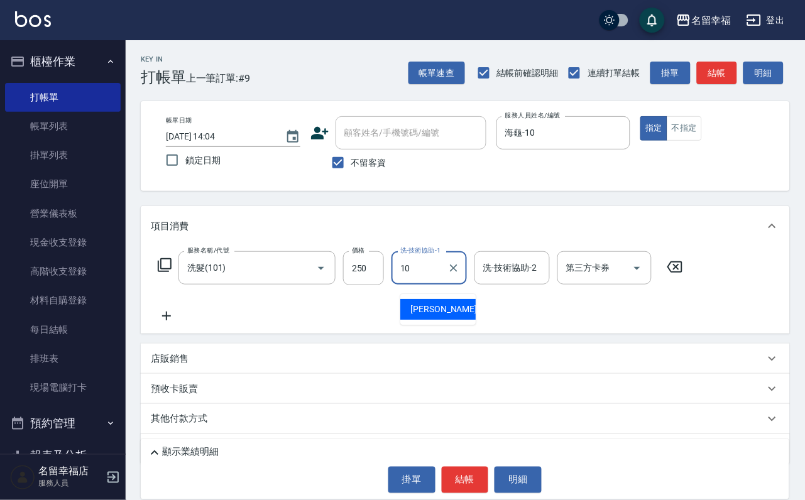
type input "海龜-10"
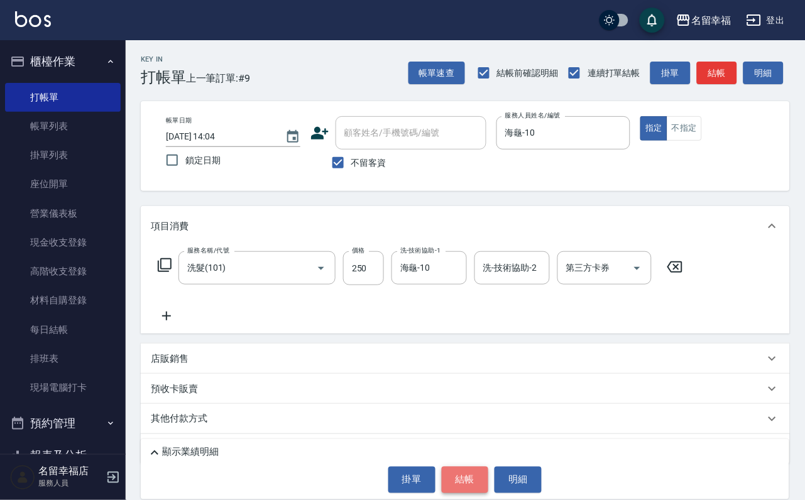
click at [465, 482] on button "結帳" at bounding box center [465, 480] width 47 height 26
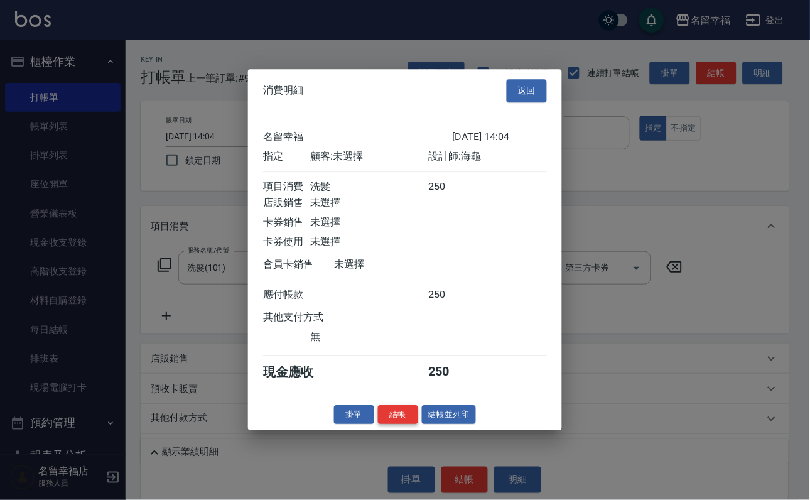
click at [378, 425] on button "結帳" at bounding box center [398, 414] width 40 height 19
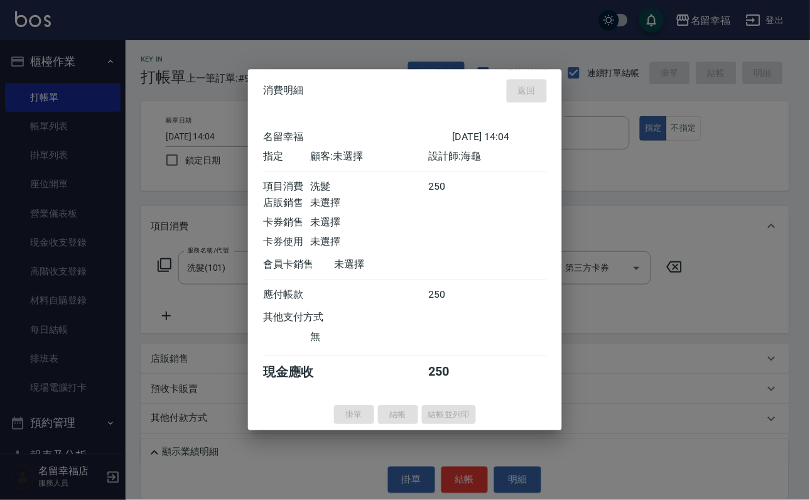
type input "[DATE] 14:33"
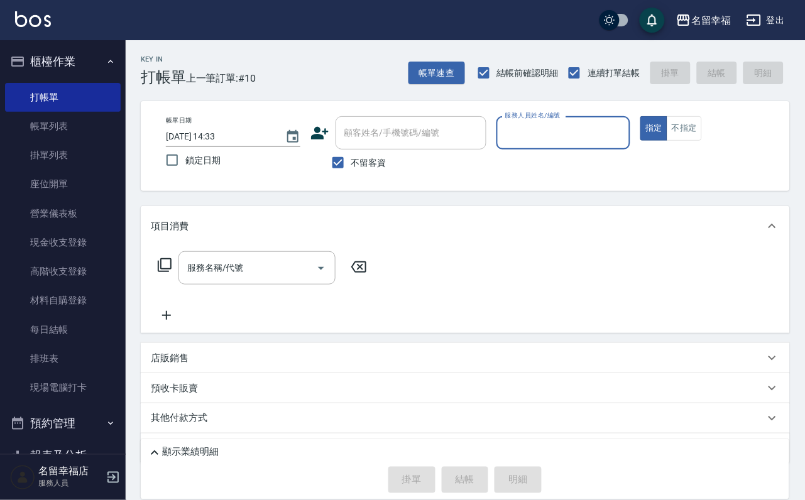
click at [631, 144] on div "服務人員姓名/編號" at bounding box center [563, 132] width 134 height 33
type input "[PERSON_NAME]-3"
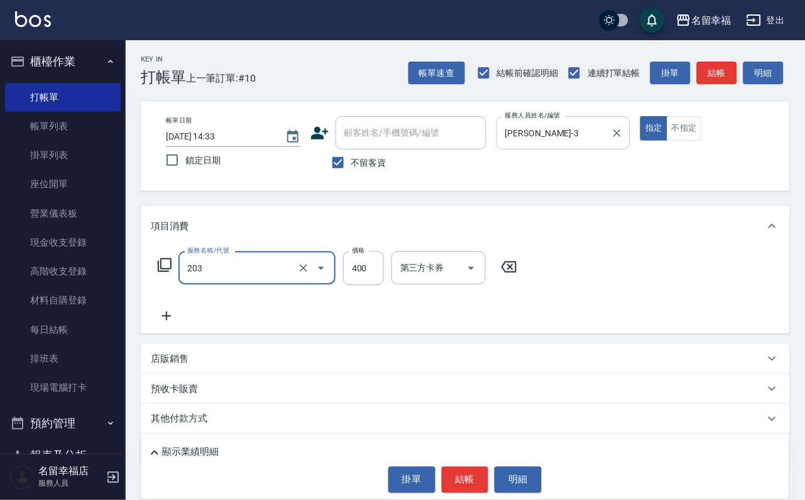
type input "指定單剪(203)"
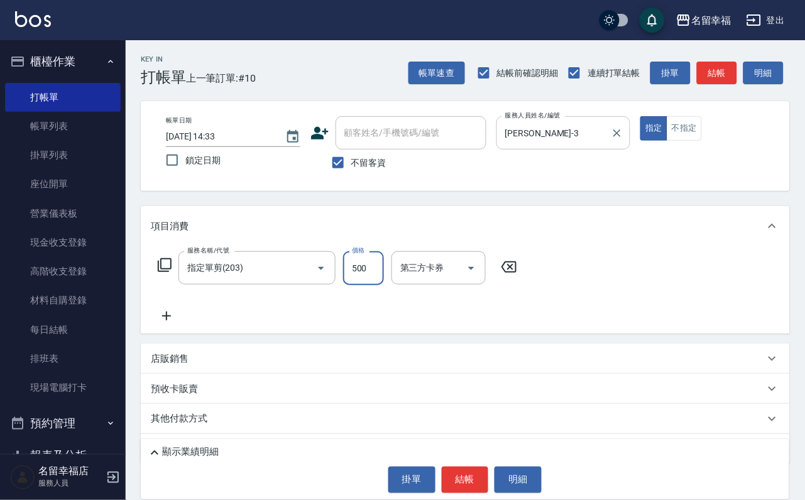
type input "500"
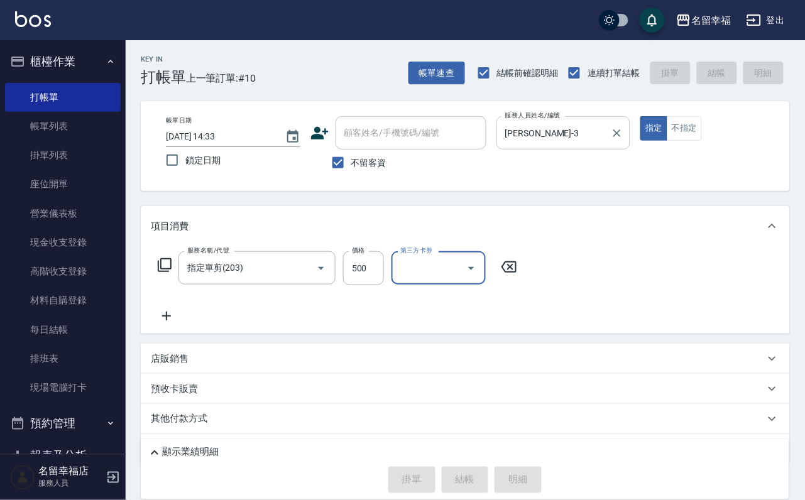
type input "[DATE] 14:53"
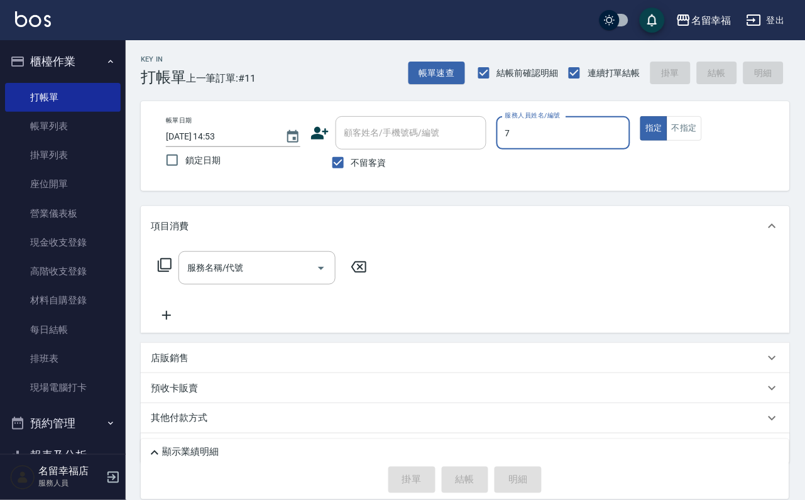
type input "[PERSON_NAME]-7"
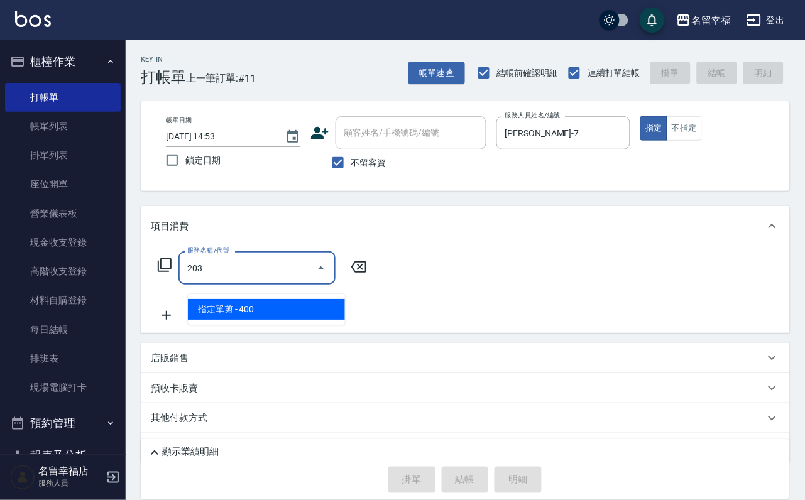
type input "指定單剪(203)"
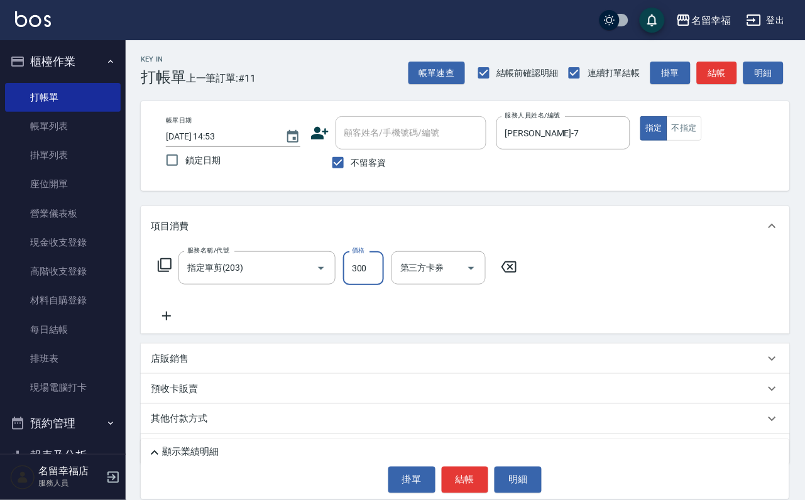
type input "300"
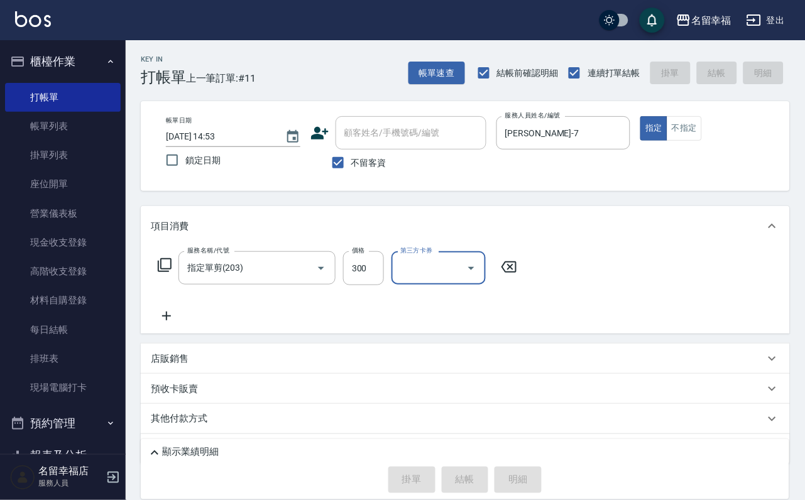
type input "[DATE] 15:29"
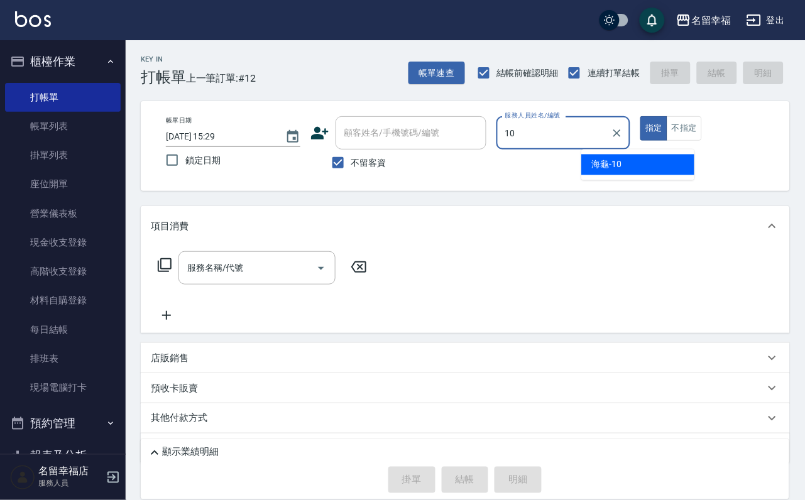
type input "海龜-10"
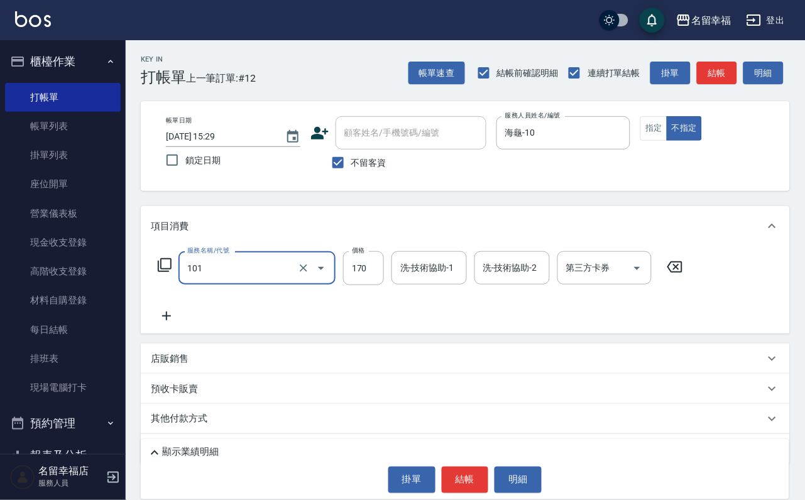
type input "洗髮(101)"
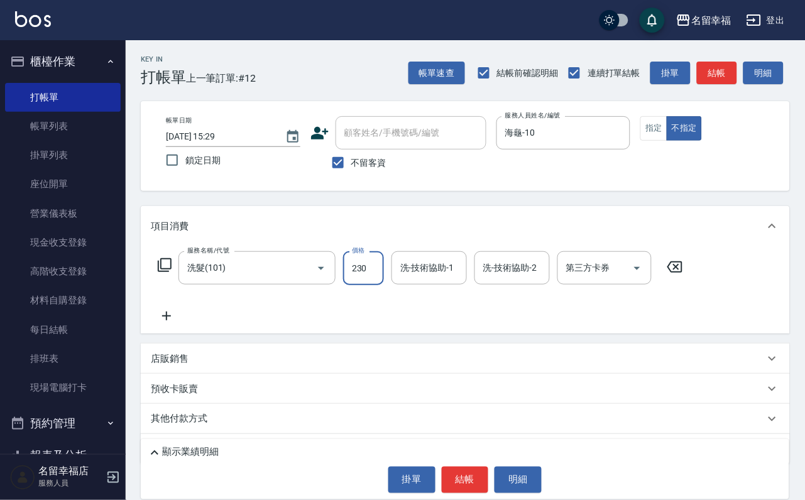
type input "230"
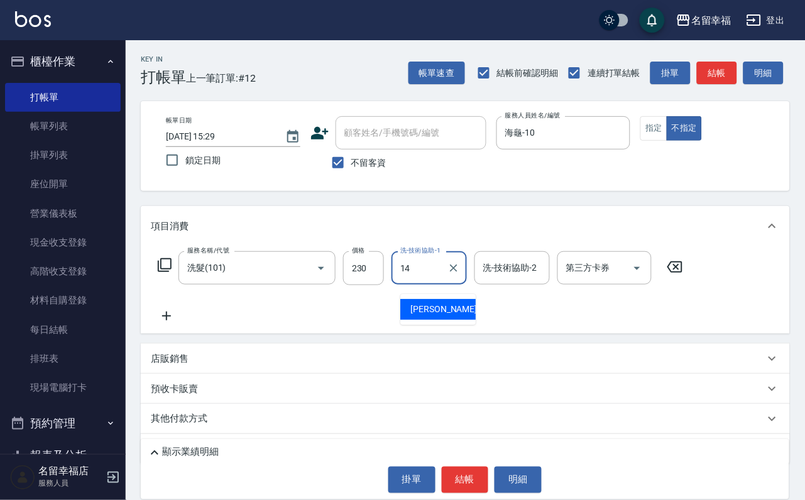
type input "[PERSON_NAME]-14"
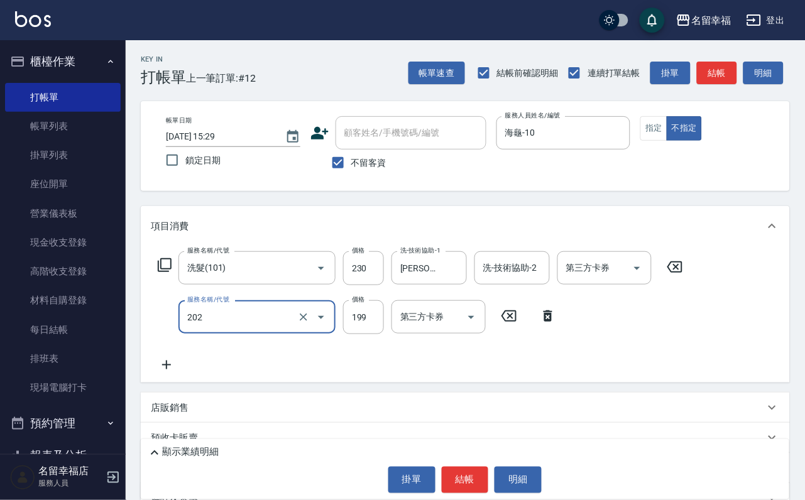
type input "不指定單剪(202)"
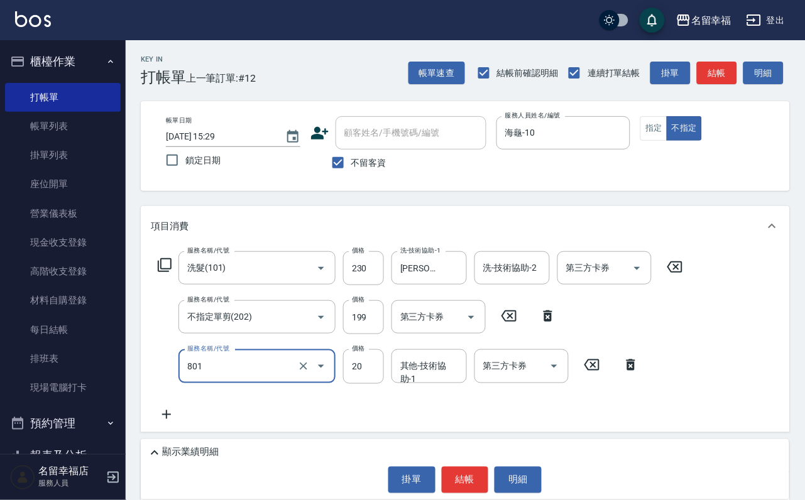
type input "潤絲(801)"
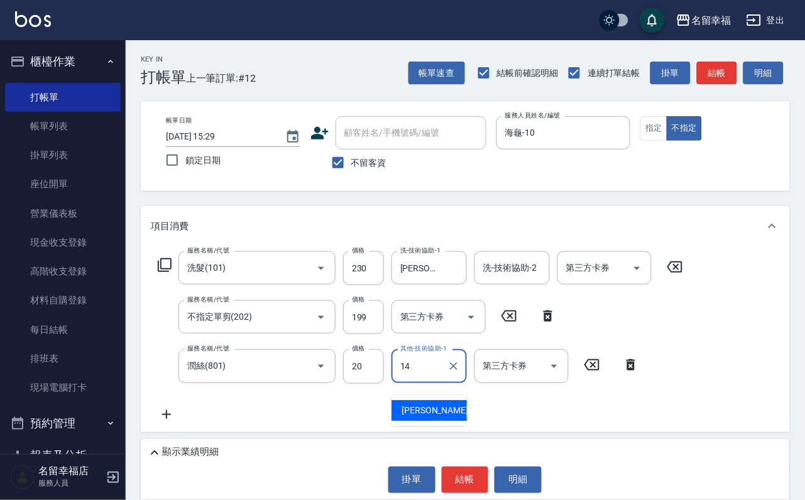
type input "[PERSON_NAME]-14"
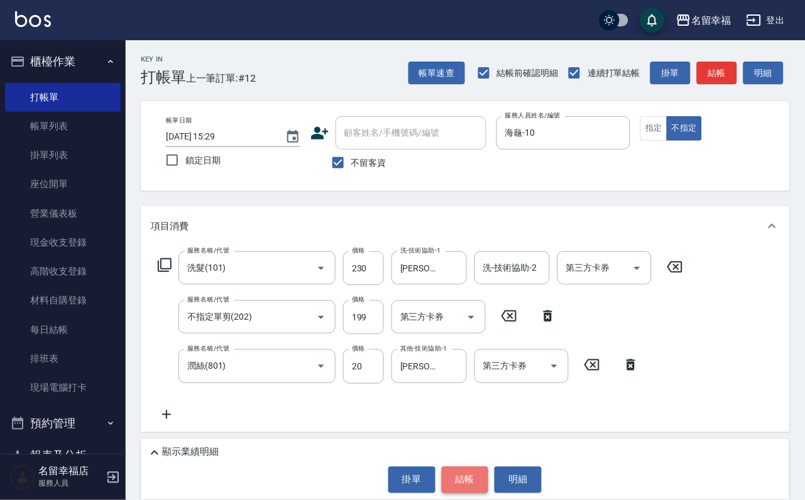
click at [472, 467] on button "結帳" at bounding box center [465, 480] width 47 height 26
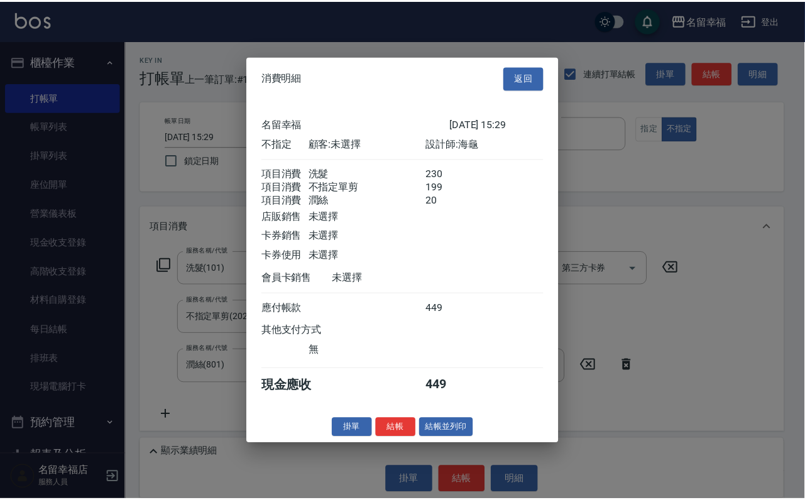
scroll to position [273, 0]
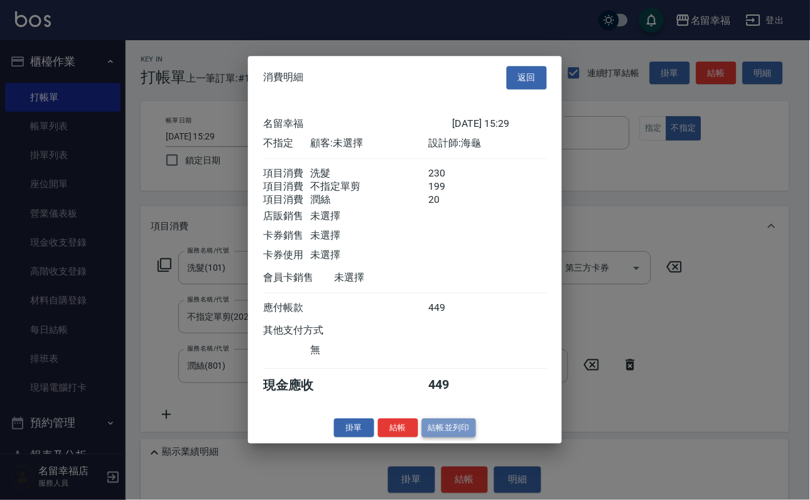
click at [464, 438] on button "結帳並列印" at bounding box center [449, 427] width 55 height 19
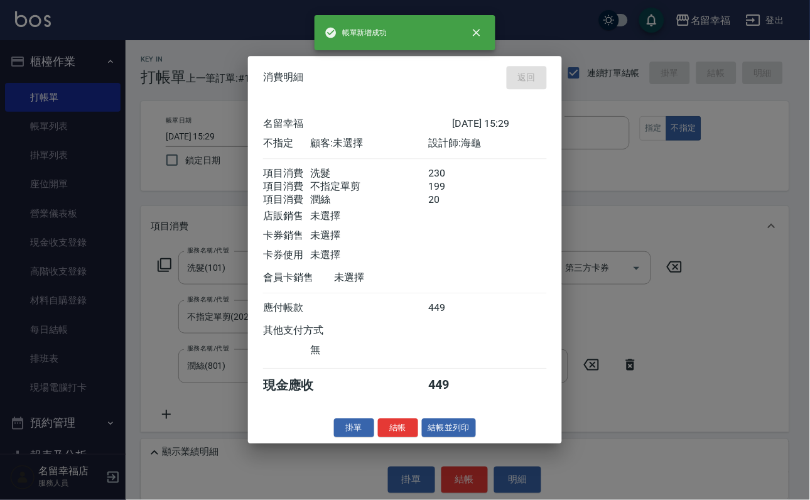
type input "[DATE] 15:32"
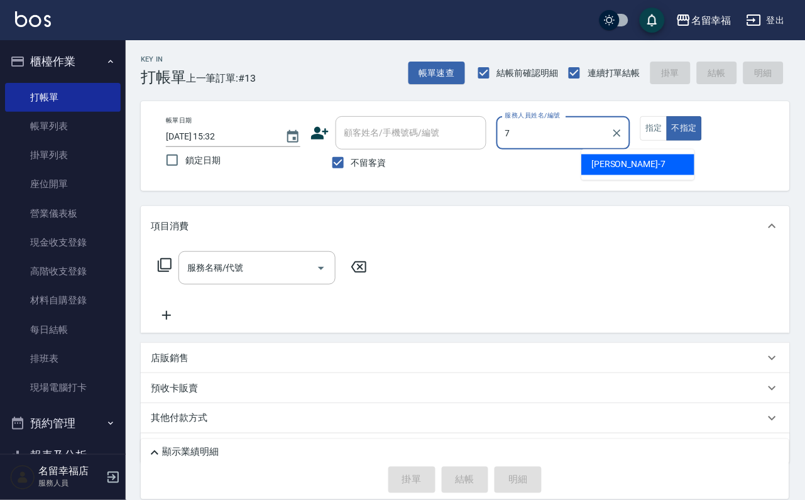
type input "[PERSON_NAME]-7"
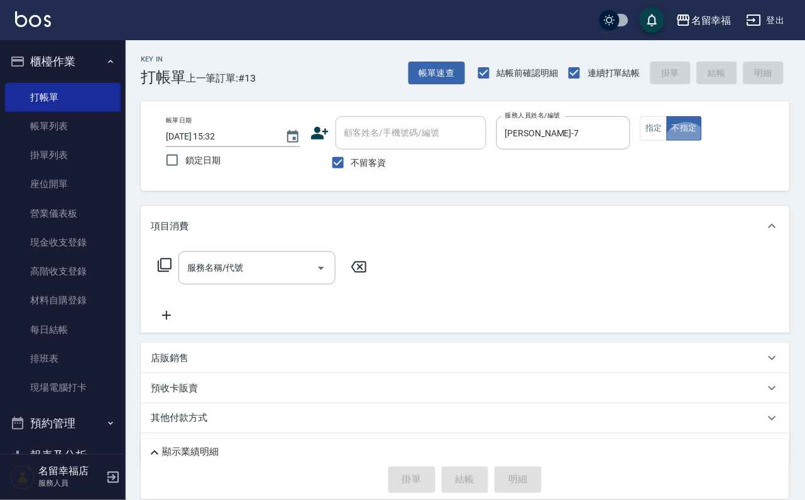
type button "false"
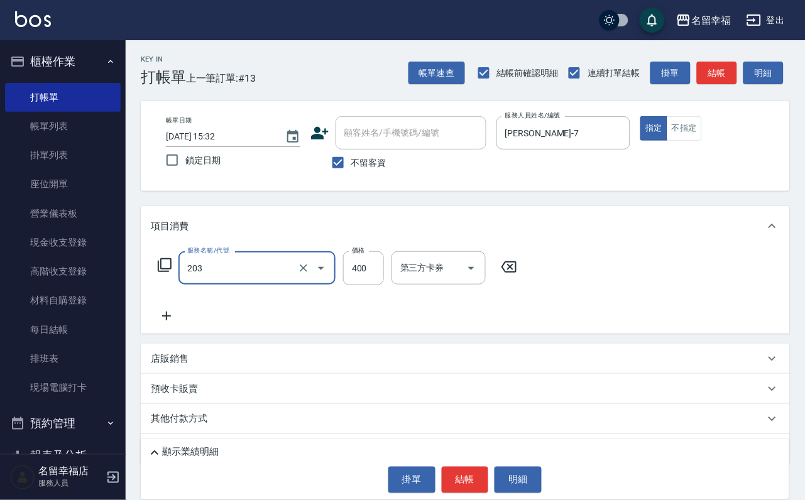
type input "指定單剪(203)"
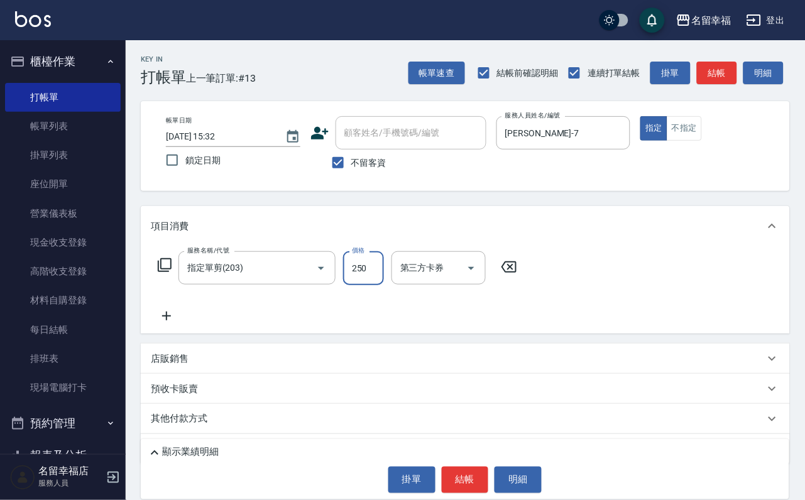
type input "250"
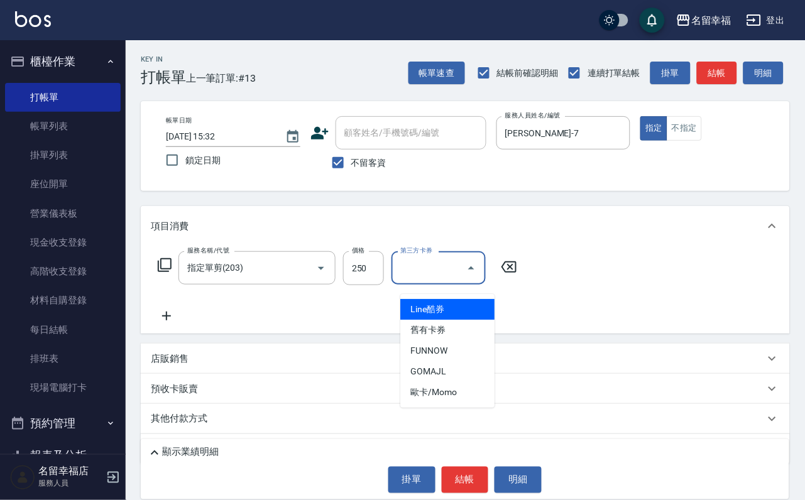
type input "Line酷券"
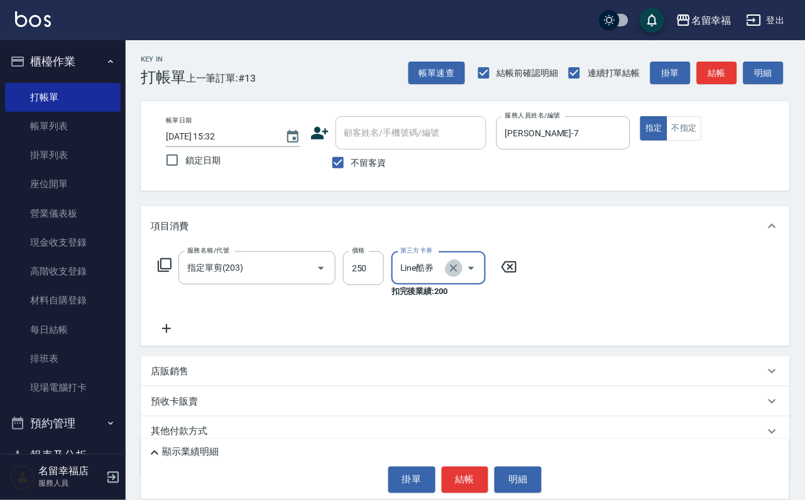
click at [454, 274] on icon "Clear" at bounding box center [453, 268] width 13 height 13
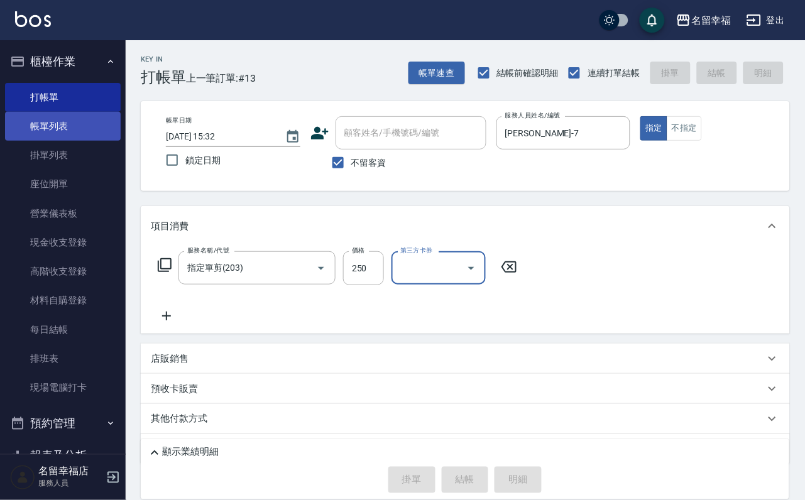
type input "[DATE] 15:47"
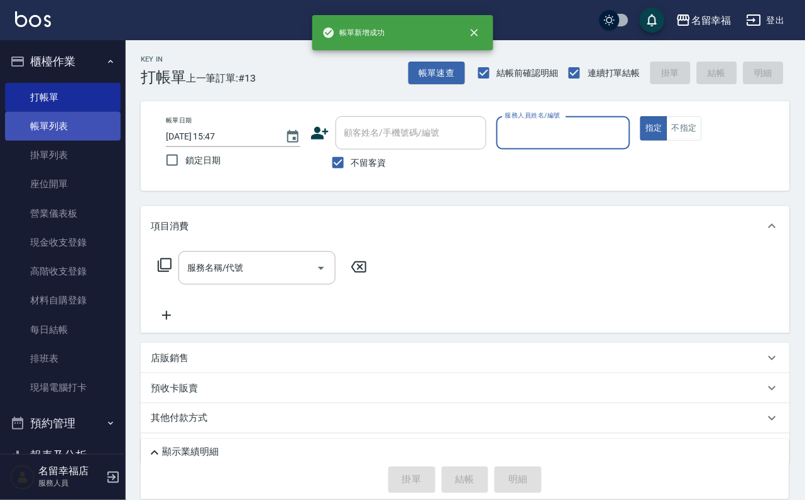
click at [89, 141] on link "帳單列表" at bounding box center [63, 126] width 116 height 29
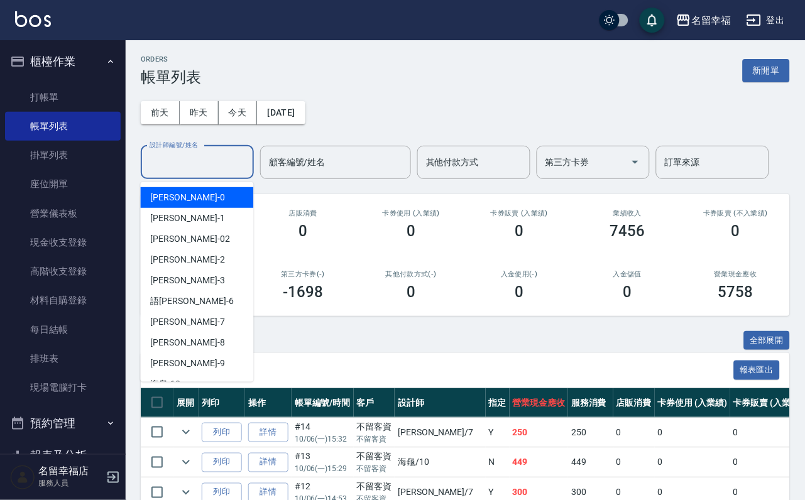
click at [214, 171] on input "設計師編號/姓名" at bounding box center [197, 162] width 102 height 22
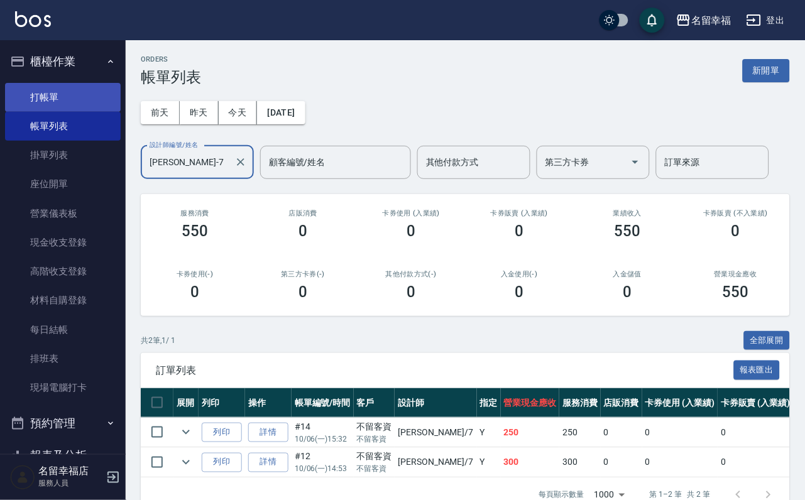
type input "[PERSON_NAME]-7"
click at [58, 97] on link "打帳單" at bounding box center [63, 97] width 116 height 29
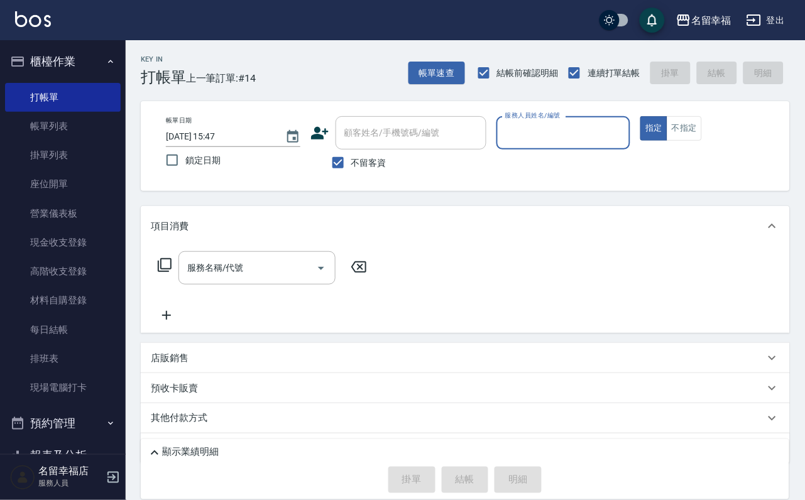
click at [384, 165] on span "不留客資" at bounding box center [368, 162] width 35 height 13
click at [351, 165] on input "不留客資" at bounding box center [338, 162] width 26 height 26
checkbox input "false"
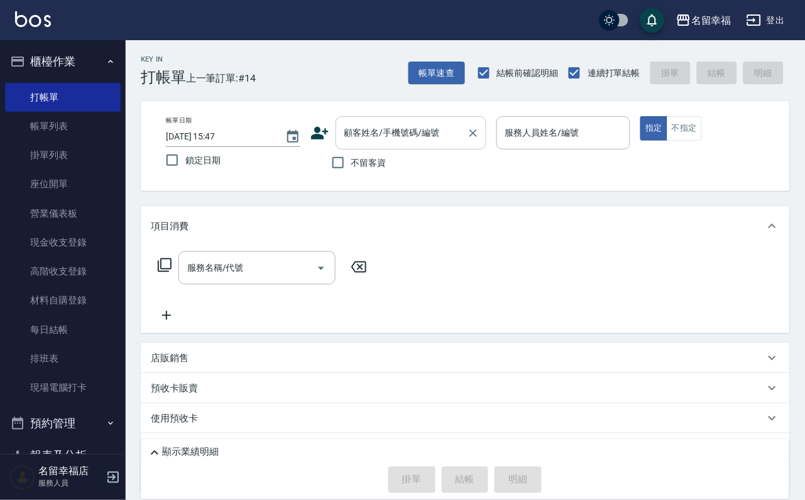
click at [392, 138] on input "顧客姓名/手機號碼/編號" at bounding box center [401, 133] width 121 height 22
click at [310, 139] on icon at bounding box center [319, 133] width 19 height 19
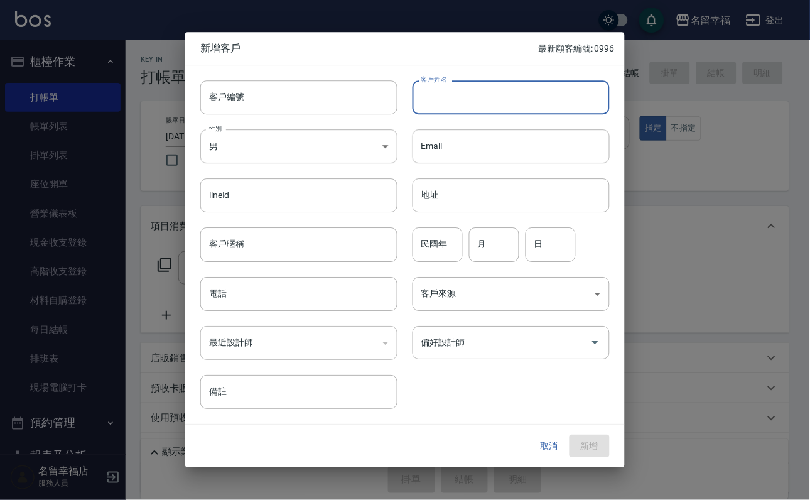
click at [510, 80] on input "客戶姓名" at bounding box center [511, 97] width 197 height 34
type input "h"
type input "[PERSON_NAME]"
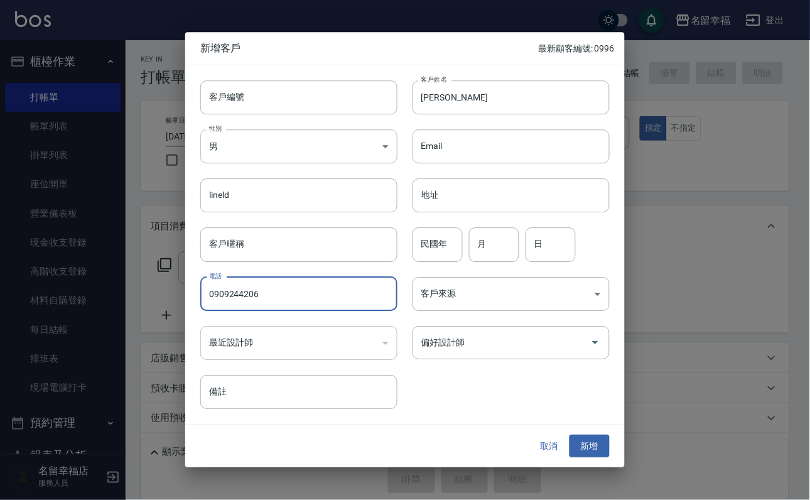
type input "0909244206"
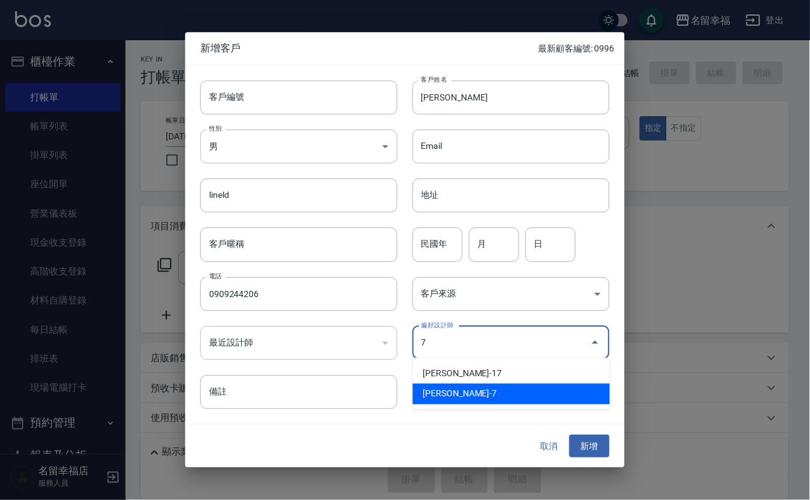
type input "張家瑜"
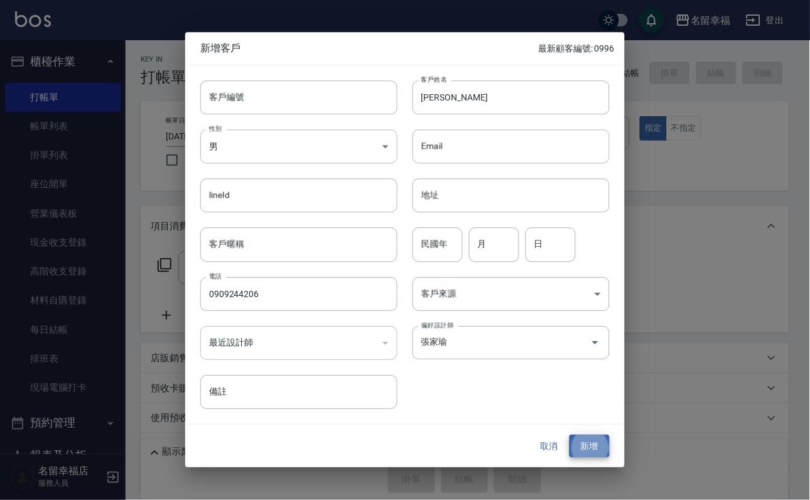
click at [570, 435] on button "新增" at bounding box center [590, 446] width 40 height 23
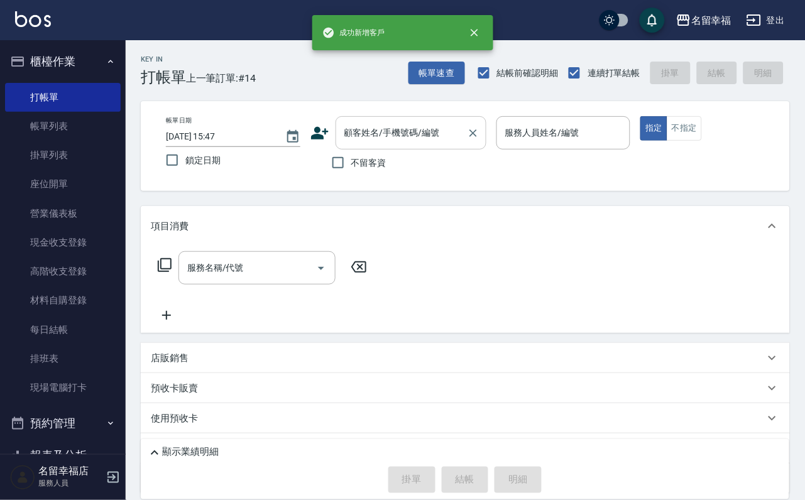
click at [462, 138] on input "顧客姓名/手機號碼/編號" at bounding box center [401, 133] width 121 height 22
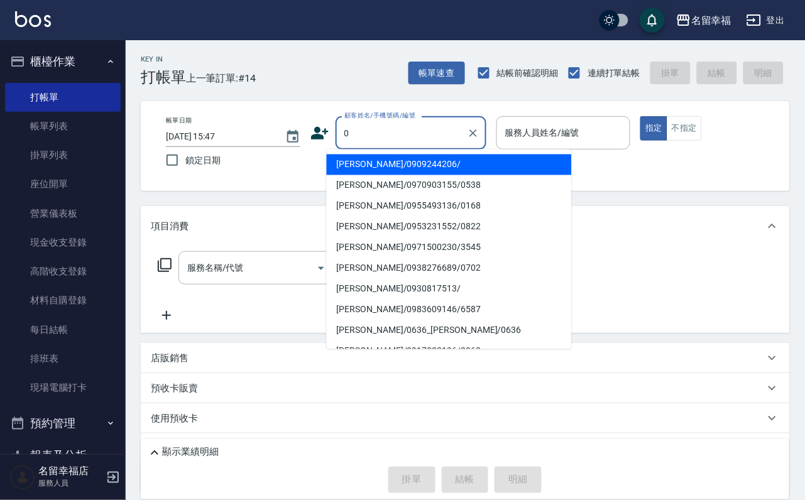
click at [418, 170] on li "[PERSON_NAME]/0909244206/" at bounding box center [449, 165] width 245 height 21
type input "[PERSON_NAME]/0909244206/"
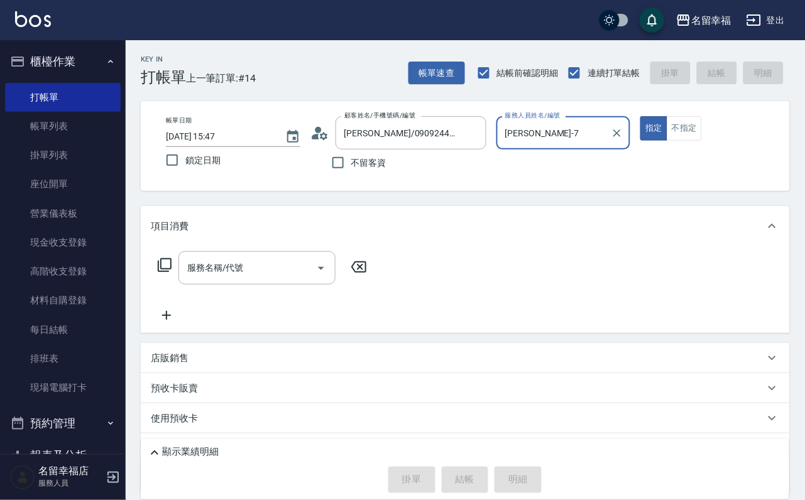
type input "[PERSON_NAME]-7"
click at [198, 277] on div "服務名稱/代號 服務名稱/代號" at bounding box center [256, 267] width 157 height 33
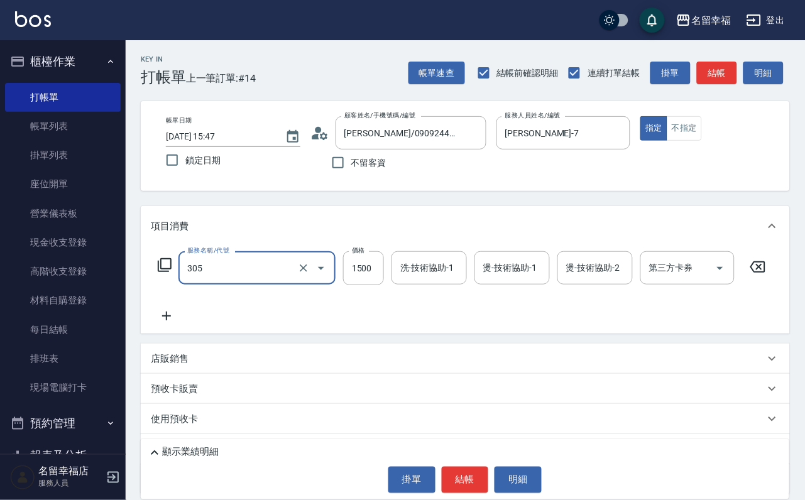
type input "設計燙髮1500(305)"
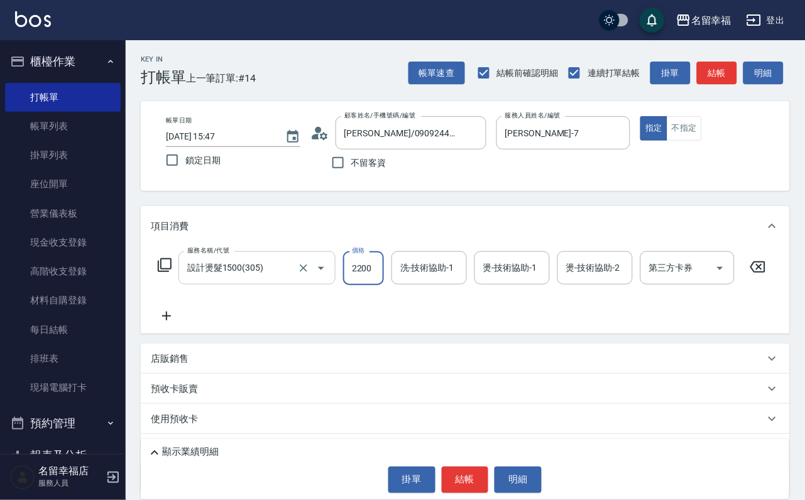
scroll to position [0, 1]
type input "2200"
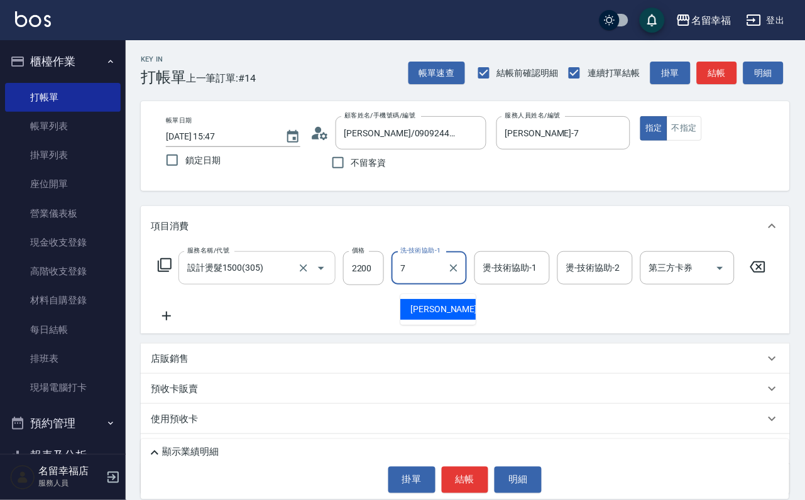
type input "[PERSON_NAME]-7"
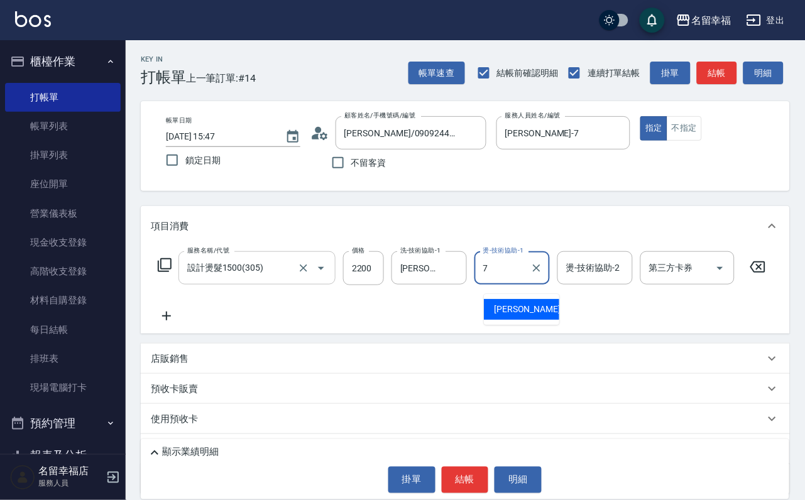
type input "[PERSON_NAME]-7"
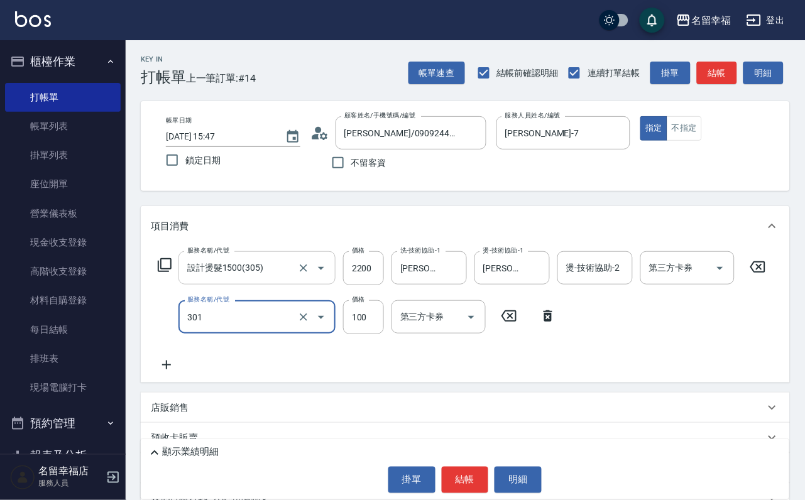
type input "補燙(301)"
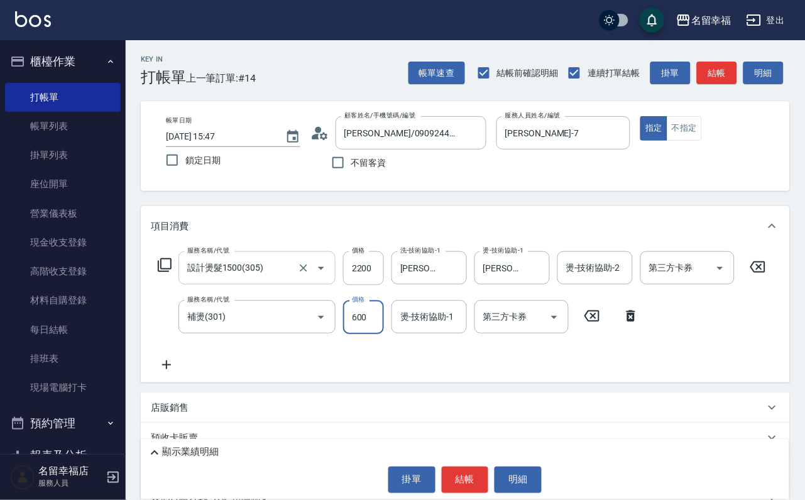
type input "600"
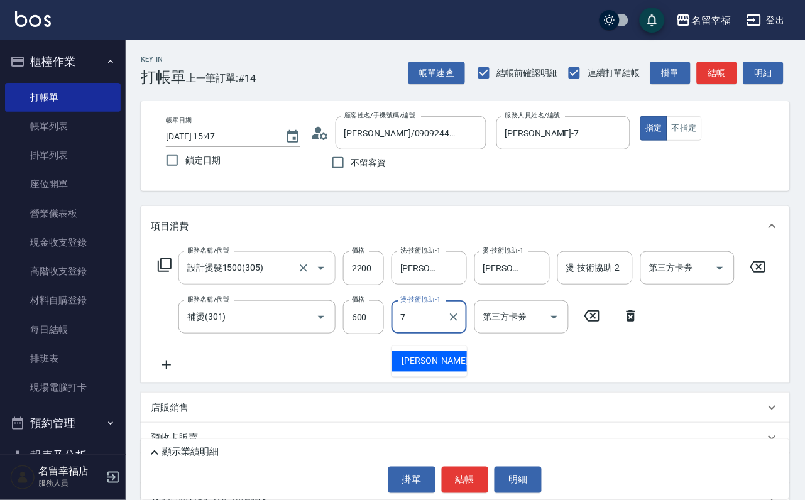
type input "[PERSON_NAME]-7"
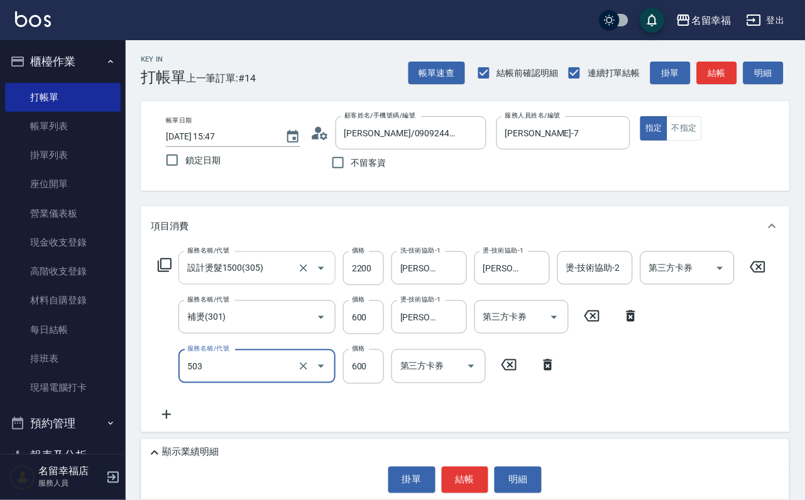
type input "小麥蛋白護髮(503)"
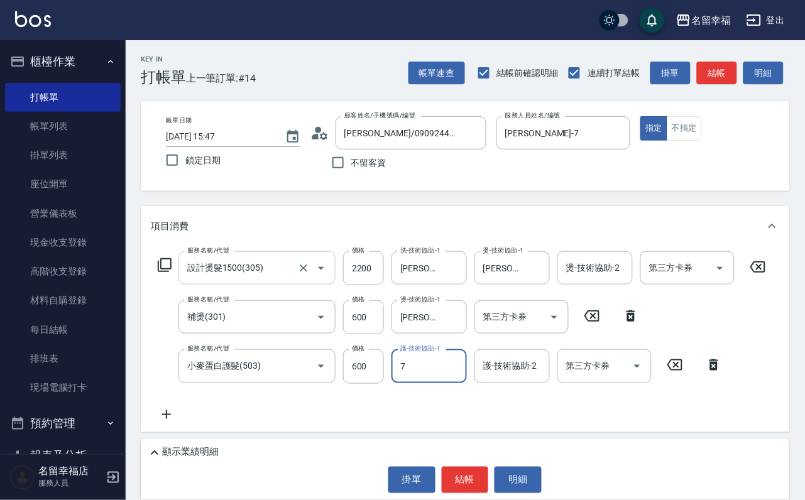
type input "[PERSON_NAME]-7"
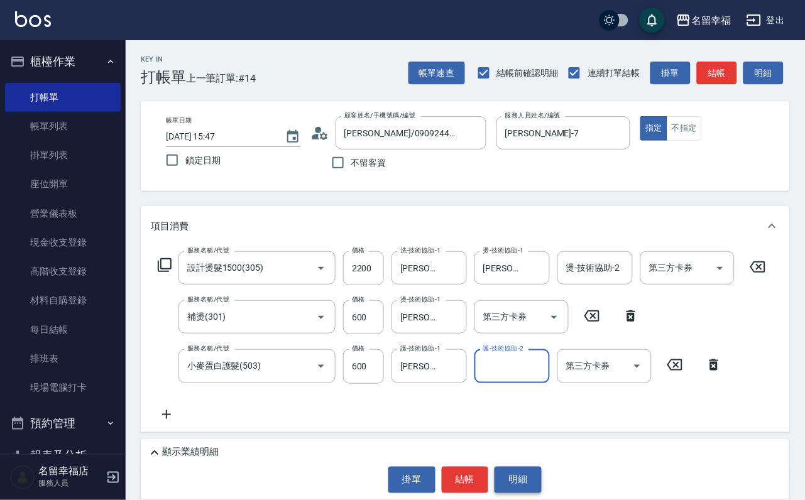
click at [541, 480] on button "明細" at bounding box center [517, 480] width 47 height 26
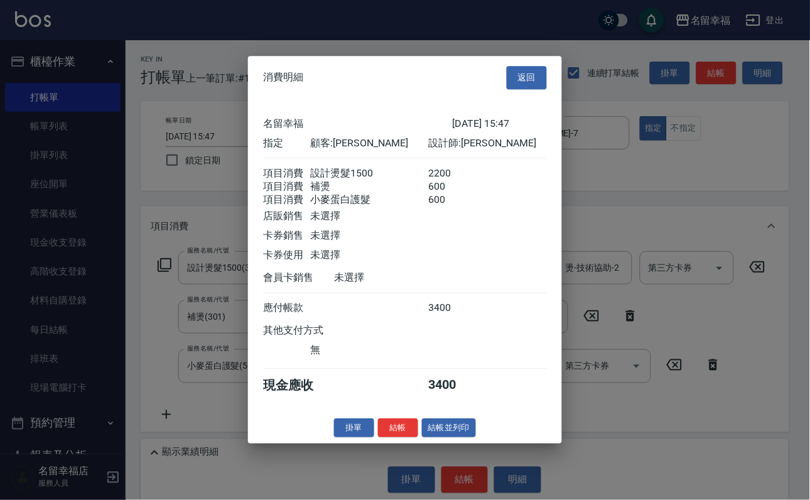
scroll to position [249, 0]
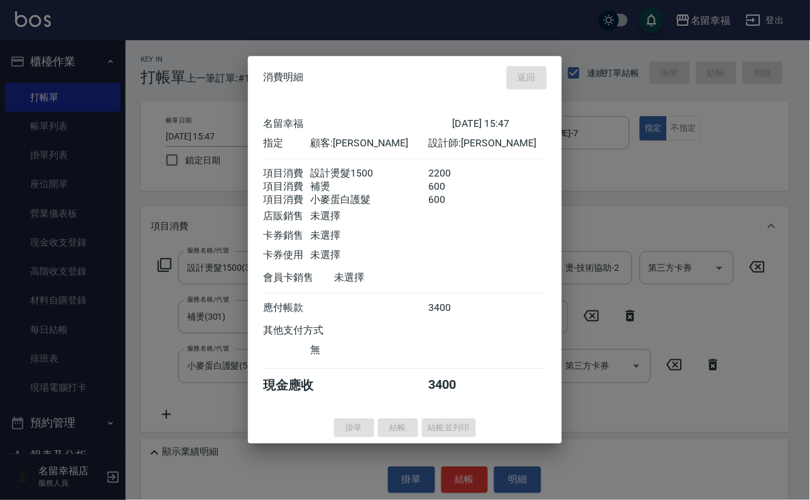
type input "[DATE] 15:48"
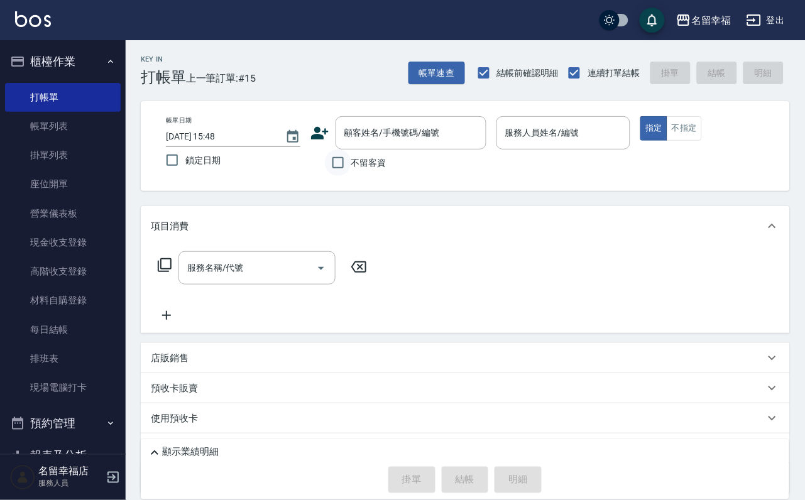
click at [339, 164] on input "不留客資" at bounding box center [338, 162] width 26 height 26
checkbox input "true"
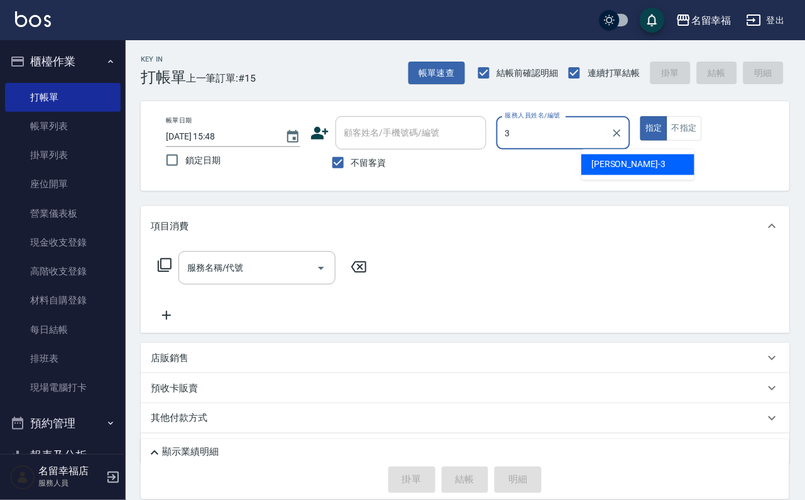
type input "[PERSON_NAME]-3"
type button "true"
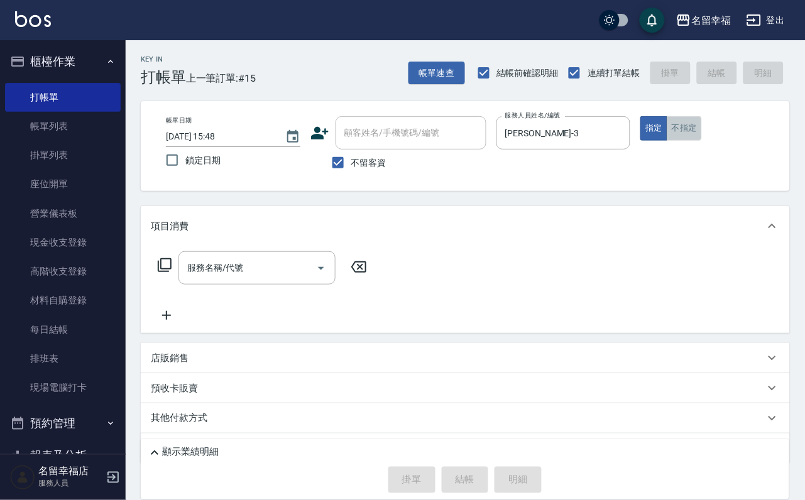
click at [702, 138] on button "不指定" at bounding box center [683, 128] width 35 height 24
click at [244, 278] on input "服務名稱/代號" at bounding box center [247, 268] width 127 height 22
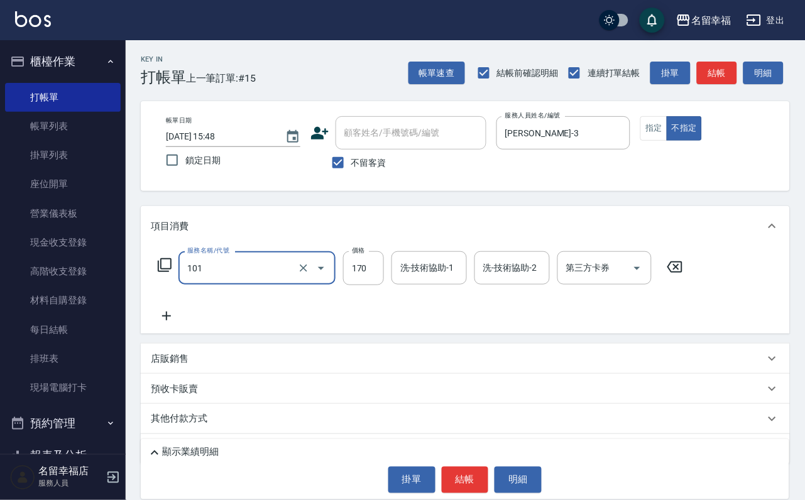
type input "洗髮(101)"
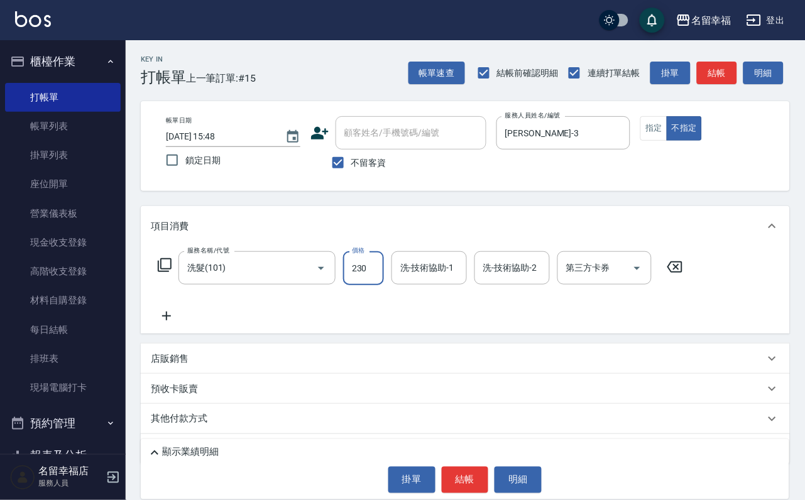
type input "230"
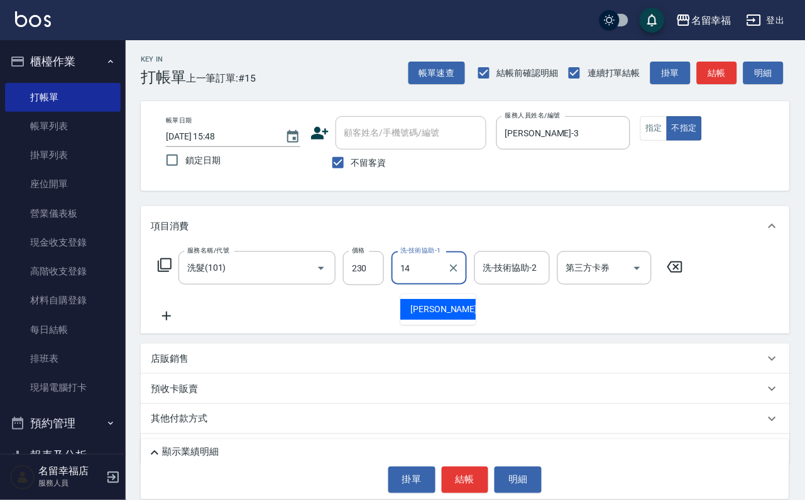
type input "[PERSON_NAME]-14"
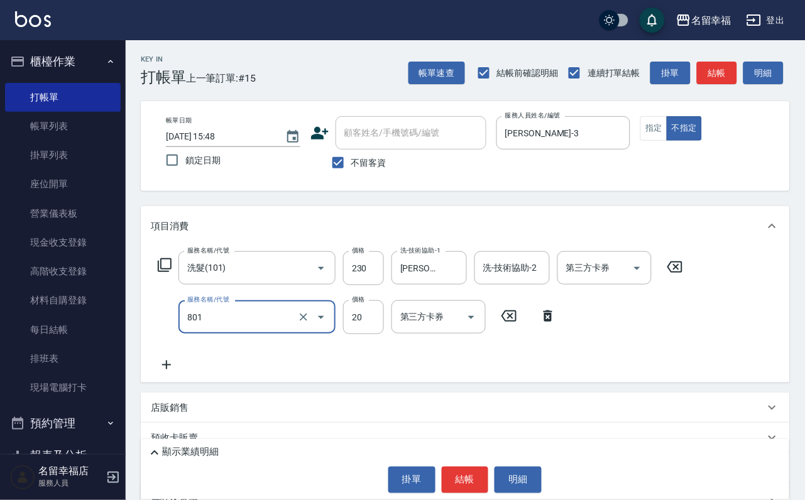
type input "潤絲(801)"
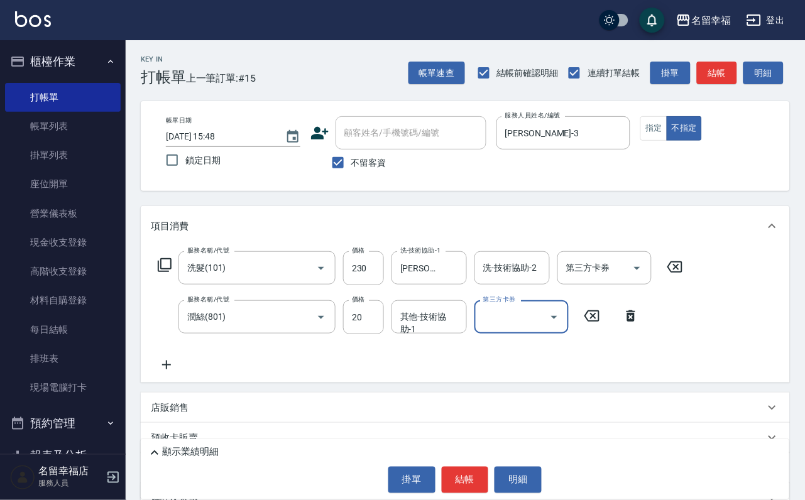
drag, startPoint x: 412, startPoint y: 335, endPoint x: 401, endPoint y: 328, distance: 13.3
click at [410, 332] on div "其他-技術協助-1 其他-技術協助-1" at bounding box center [428, 316] width 75 height 33
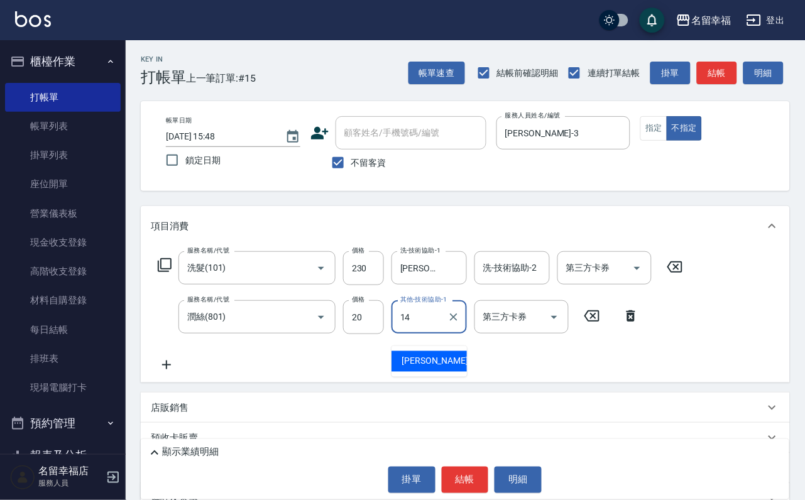
type input "[PERSON_NAME]-14"
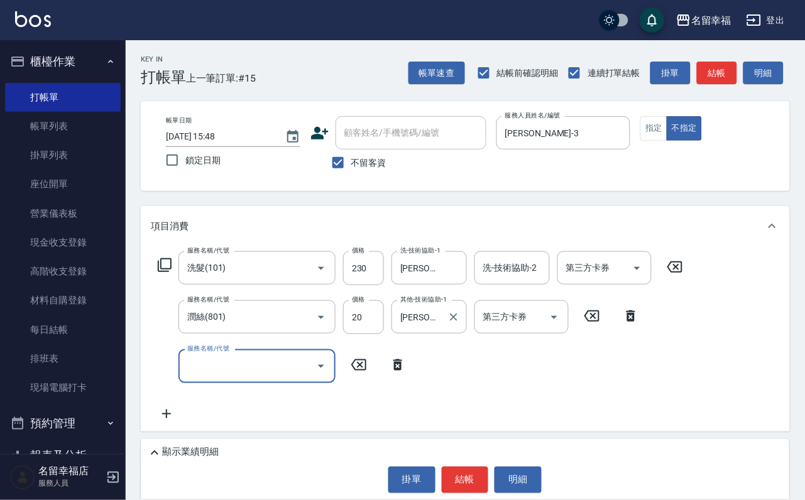
type input "8"
type input "不指定單剪(202)"
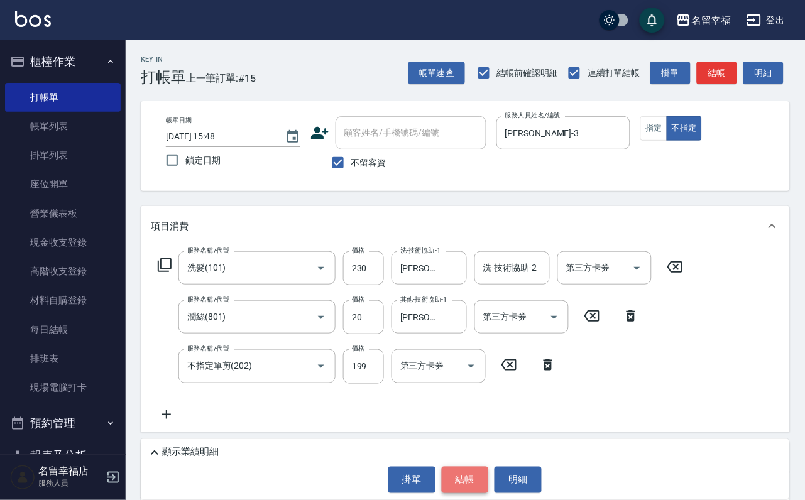
click at [470, 479] on button "結帳" at bounding box center [465, 480] width 47 height 26
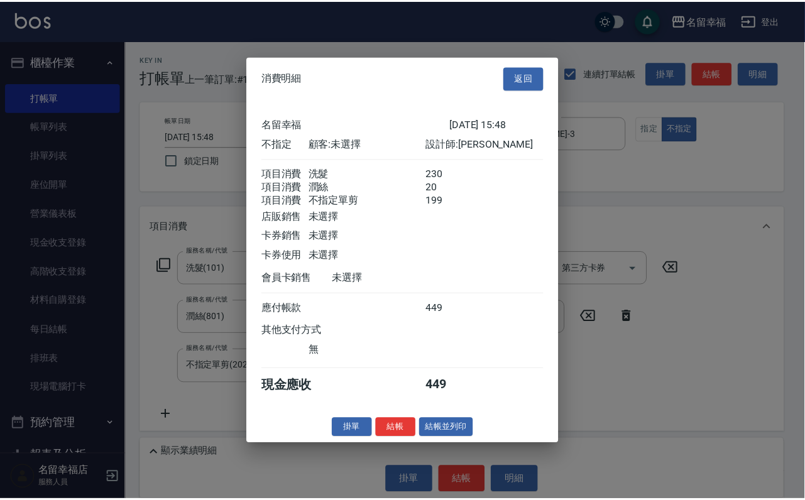
scroll to position [273, 0]
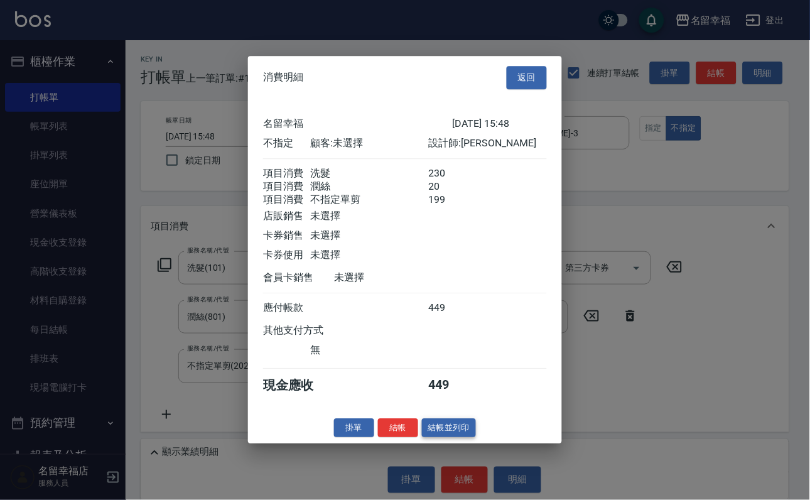
click at [451, 438] on button "結帳並列印" at bounding box center [449, 427] width 55 height 19
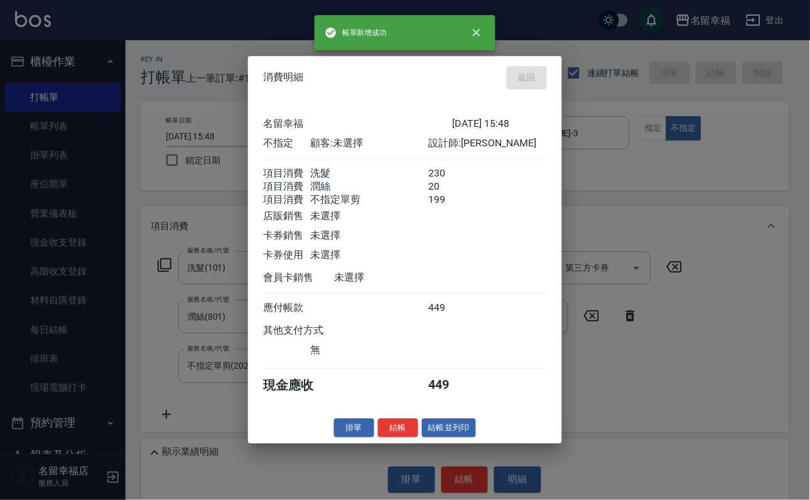
type input "[DATE] 16:01"
